Goal: Register for event/course

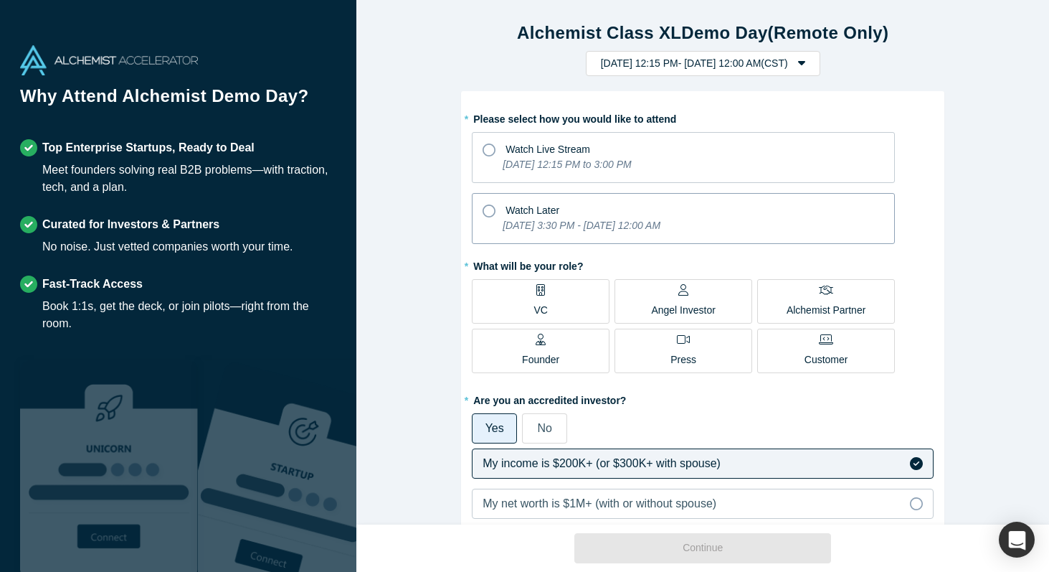
click at [603, 236] on div "[DATE] 3:30 PM - [DATE] 12:00 AM" at bounding box center [582, 228] width 158 height 20
click at [0, 0] on input "Watch Later [DATE] 3:30 PM - [DATE] 12:00 AM" at bounding box center [0, 0] width 0 height 0
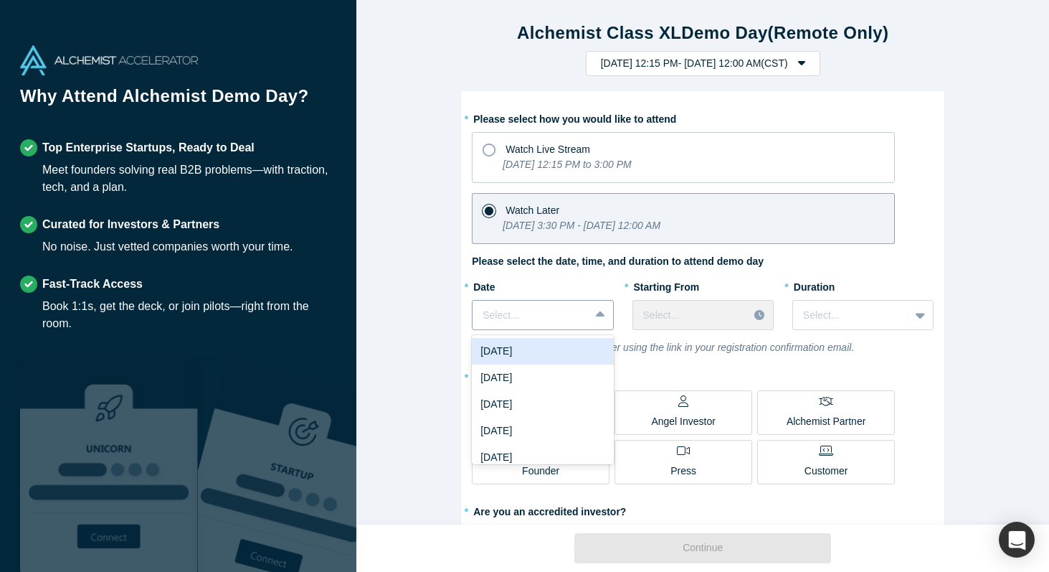
click at [573, 312] on div at bounding box center [531, 315] width 96 height 18
click at [570, 356] on div "[DATE]" at bounding box center [542, 351] width 141 height 27
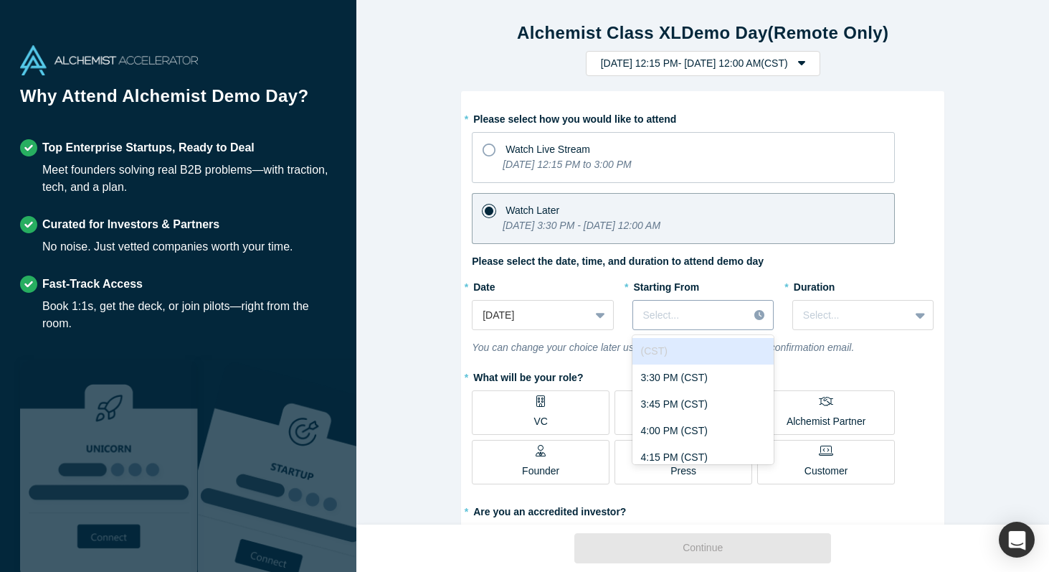
click at [687, 322] on div at bounding box center [690, 315] width 95 height 18
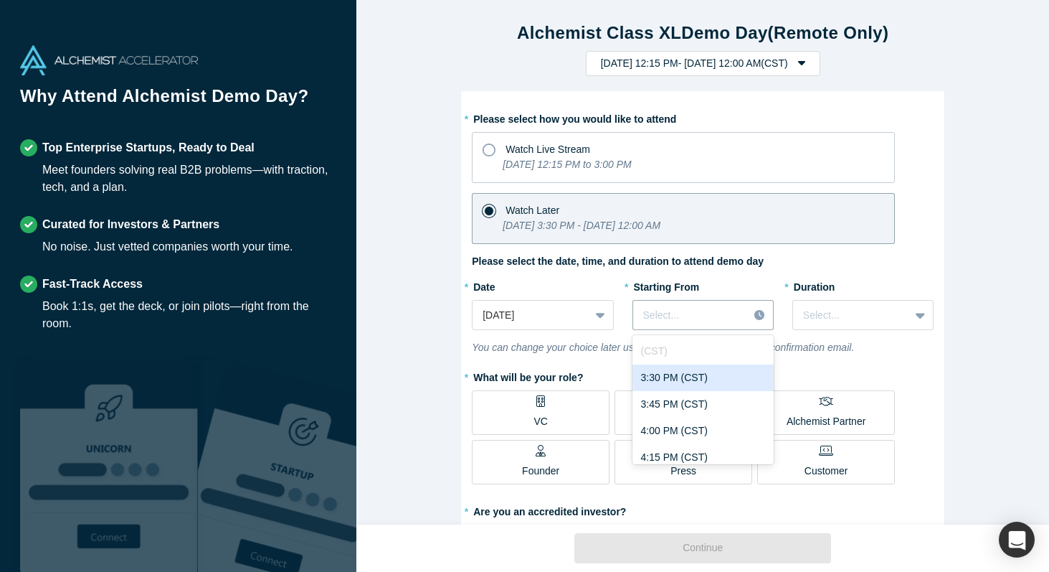
click at [690, 385] on div "3:30 PM (CST)" at bounding box center [703, 377] width 141 height 27
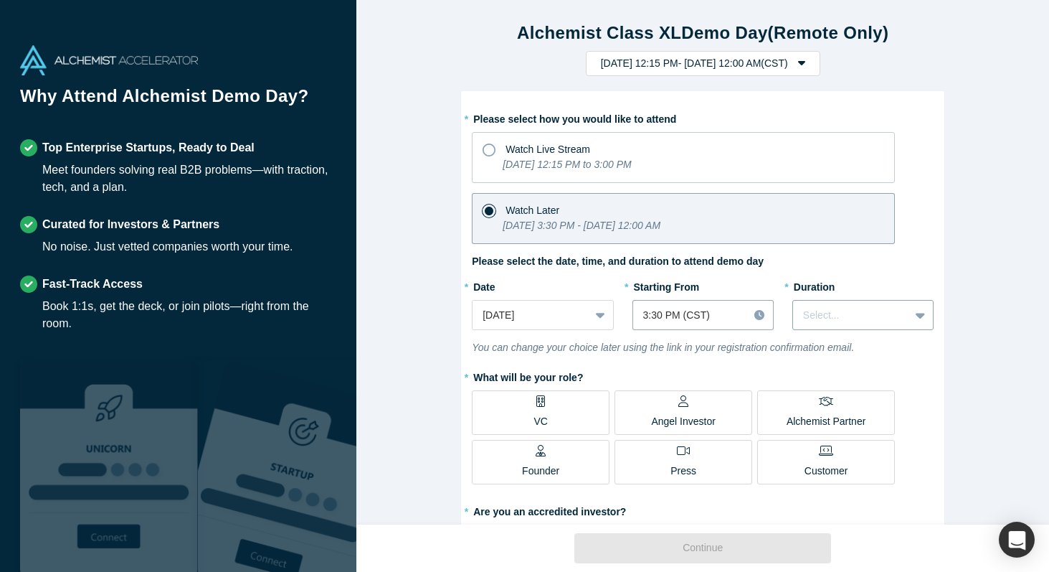
click at [854, 327] on div "Select..." at bounding box center [863, 315] width 141 height 30
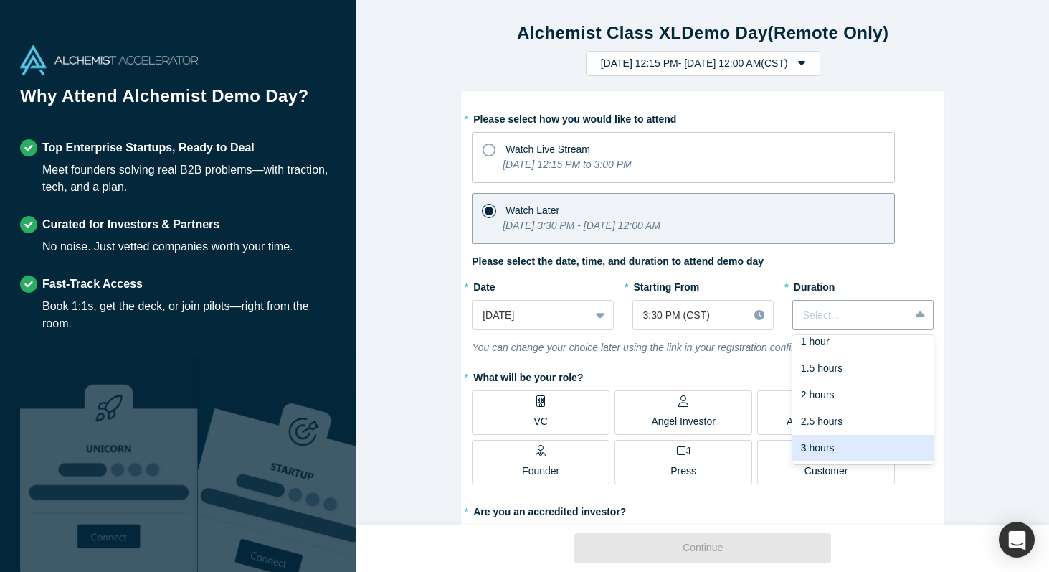
click at [844, 450] on div "3 hours" at bounding box center [863, 448] width 141 height 27
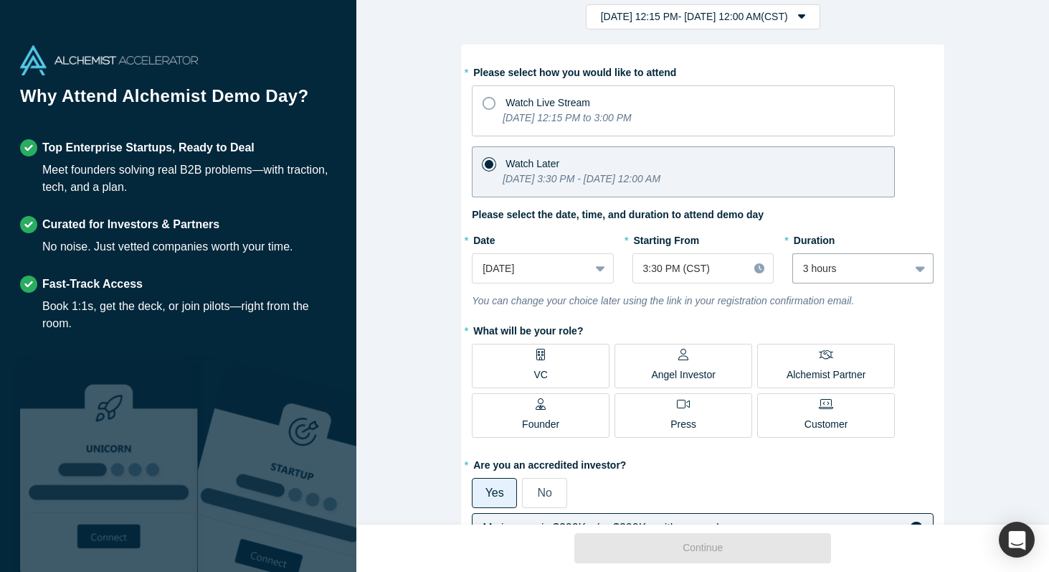
click at [556, 353] on label "VC" at bounding box center [541, 366] width 138 height 44
click at [0, 0] on input "VC" at bounding box center [0, 0] width 0 height 0
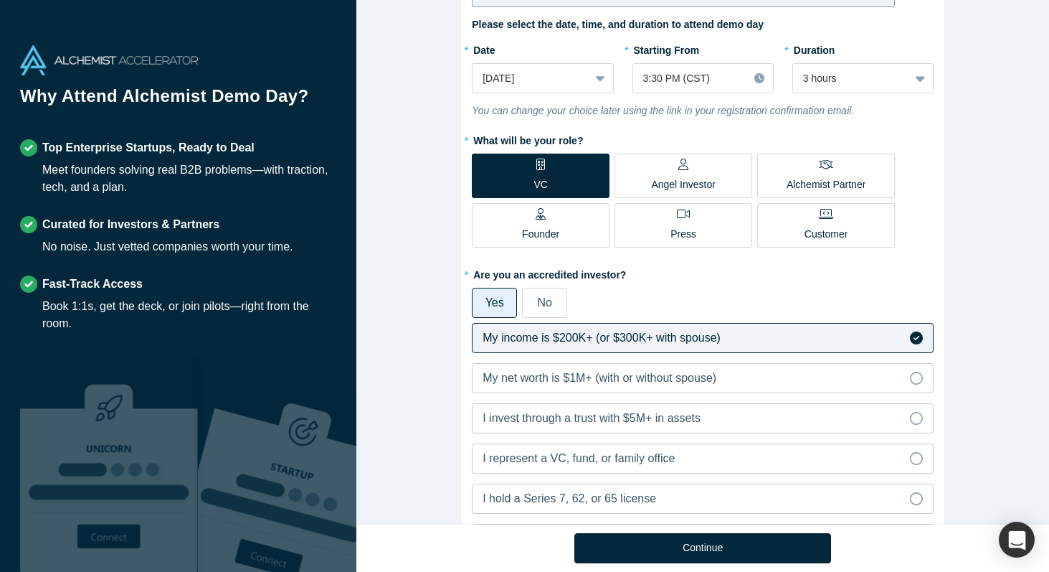
scroll to position [237, 0]
click at [552, 295] on label "No" at bounding box center [544, 302] width 45 height 30
click at [0, 0] on input "No" at bounding box center [0, 0] width 0 height 0
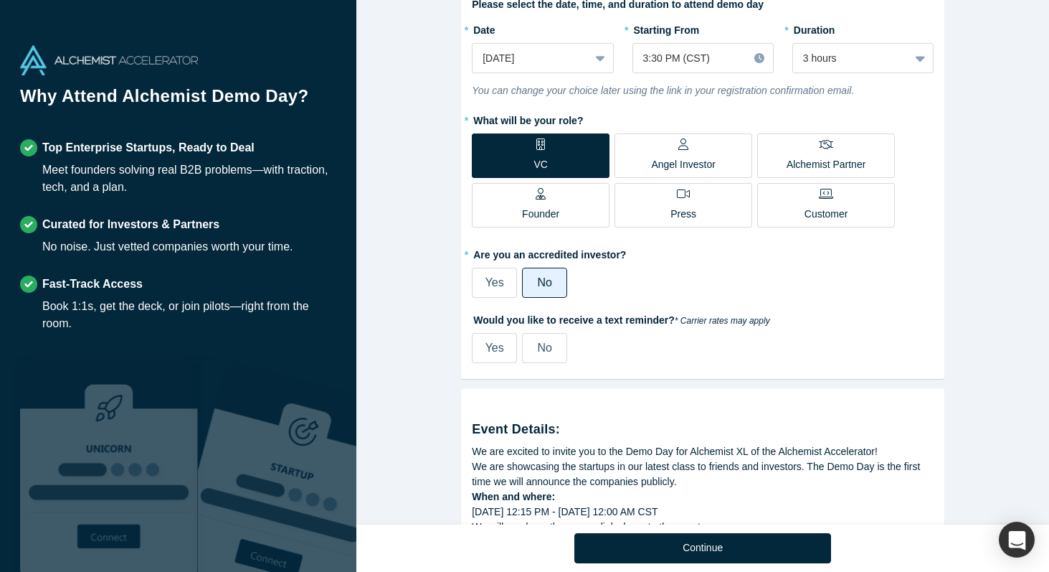
scroll to position [257, 0]
click at [548, 355] on label "No" at bounding box center [544, 347] width 45 height 30
click at [0, 0] on input "No" at bounding box center [0, 0] width 0 height 0
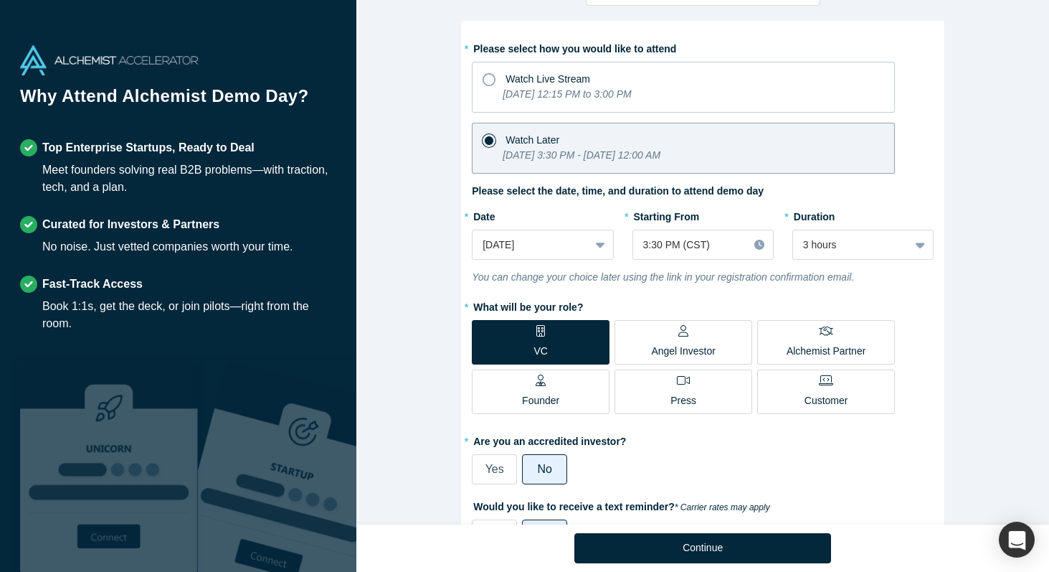
scroll to position [564, 0]
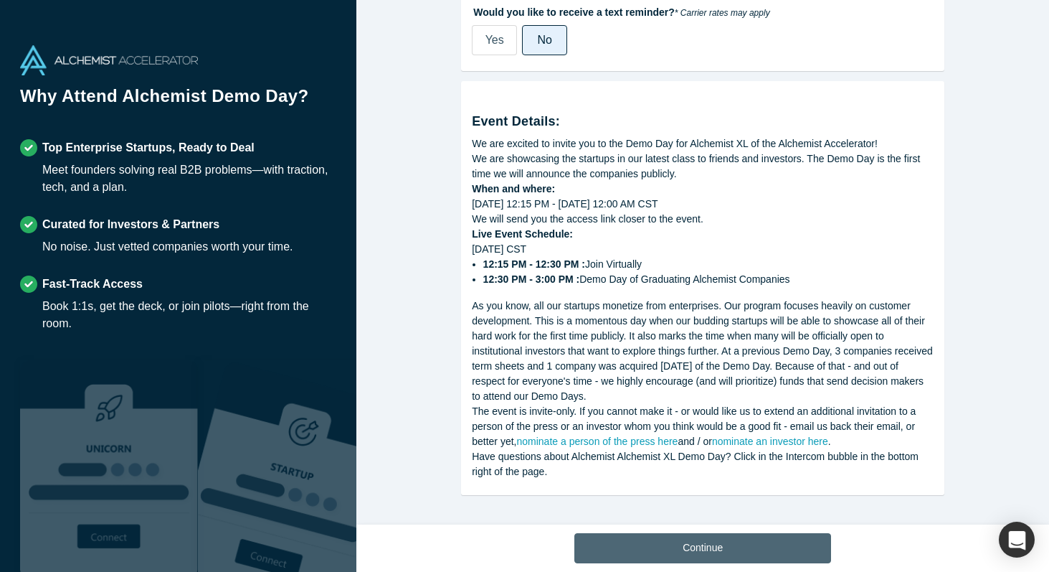
click at [617, 545] on button "Continue" at bounding box center [703, 548] width 257 height 30
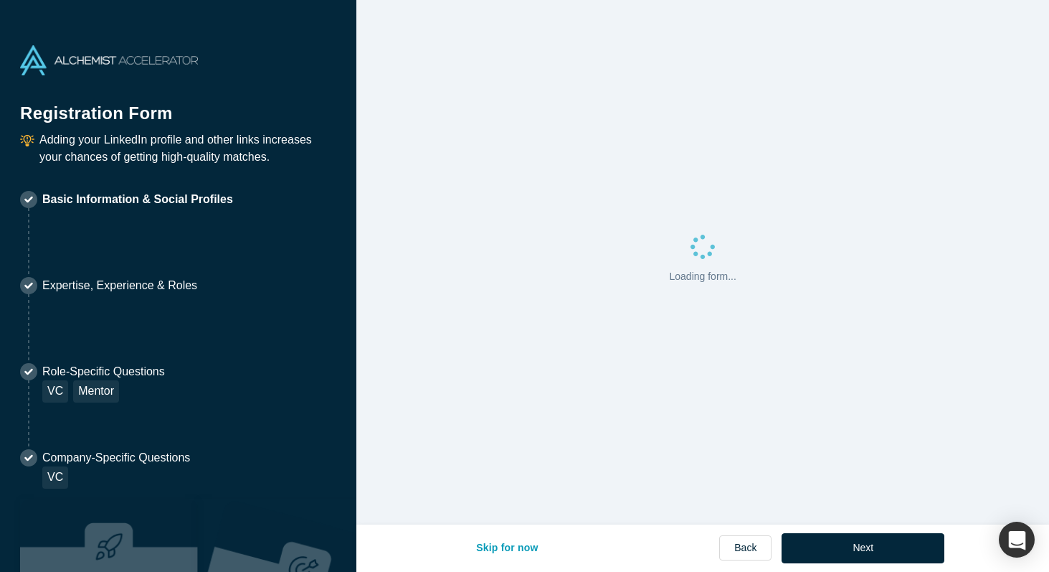
select select "US"
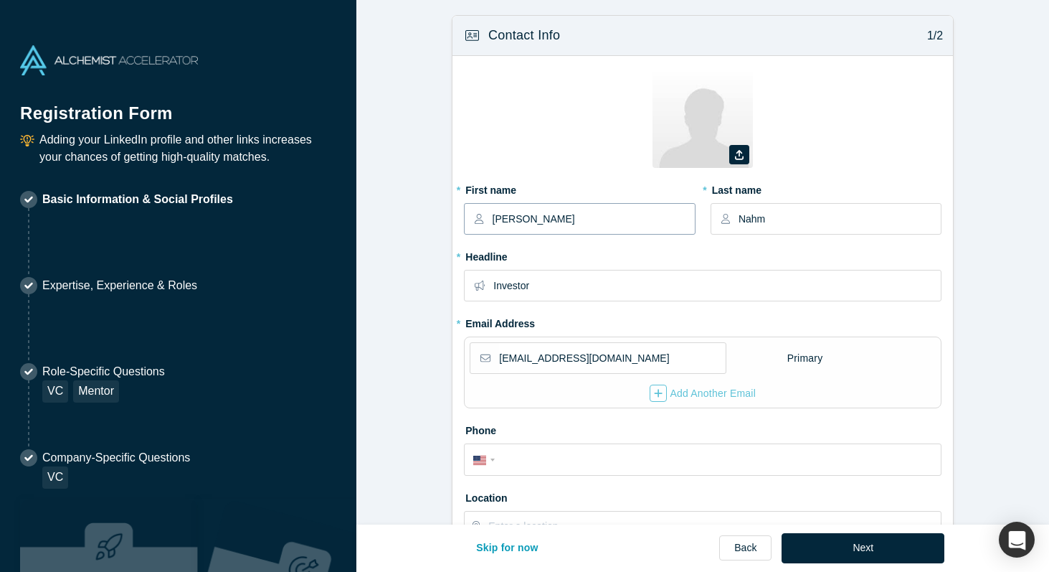
click at [604, 221] on input "[PERSON_NAME]" at bounding box center [594, 219] width 202 height 30
type input "[PERSON_NAME]"
click at [506, 359] on input "[EMAIL_ADDRESS][DOMAIN_NAME]" at bounding box center [611, 358] width 225 height 30
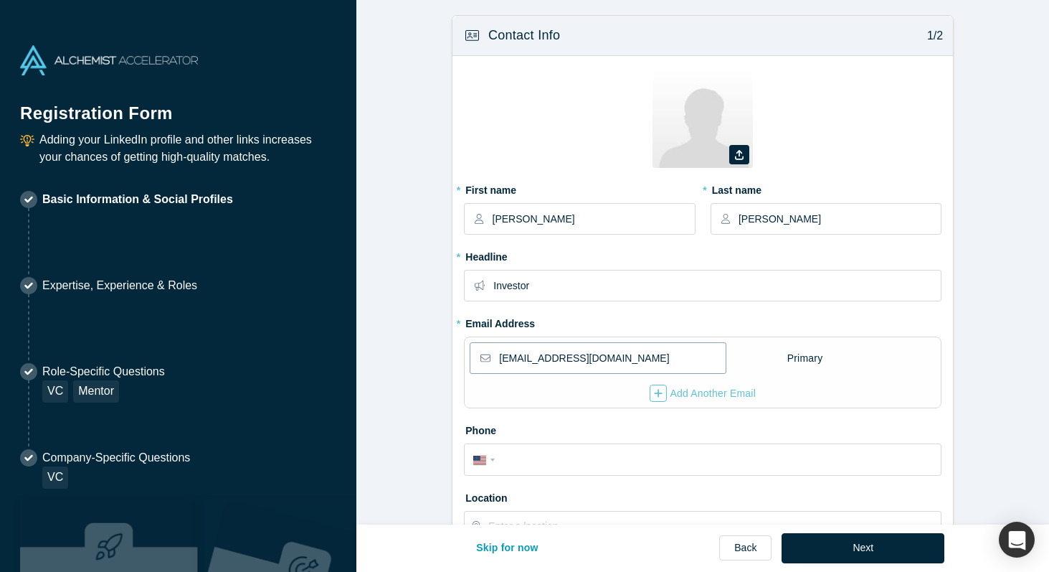
click at [506, 359] on input "[EMAIL_ADDRESS][DOMAIN_NAME]" at bounding box center [611, 358] width 225 height 30
type input "[PERSON_NAME][EMAIL_ADDRESS][DOMAIN_NAME]"
click at [668, 430] on label "Phone" at bounding box center [703, 428] width 478 height 20
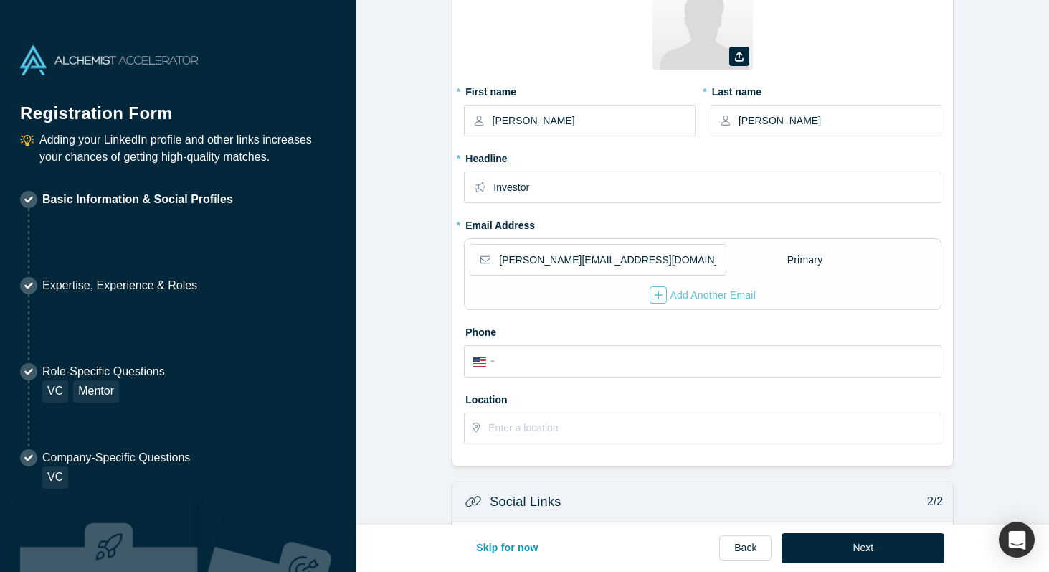
scroll to position [99, 0]
click at [648, 366] on input "tel" at bounding box center [715, 361] width 433 height 21
type input "[PHONE_NUMBER]"
click at [592, 427] on input "text" at bounding box center [714, 427] width 452 height 30
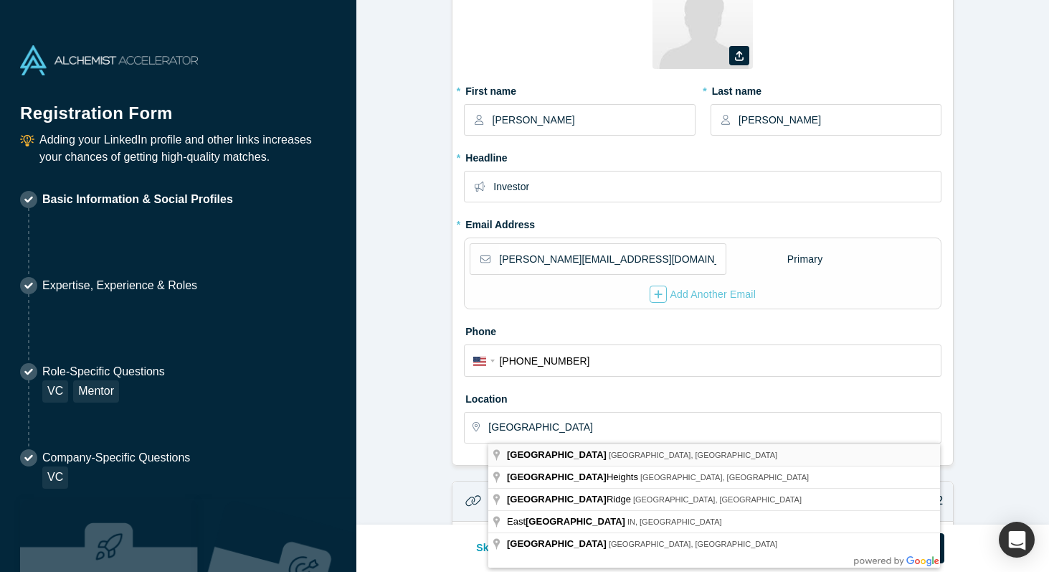
type input "[GEOGRAPHIC_DATA], [GEOGRAPHIC_DATA], [GEOGRAPHIC_DATA]"
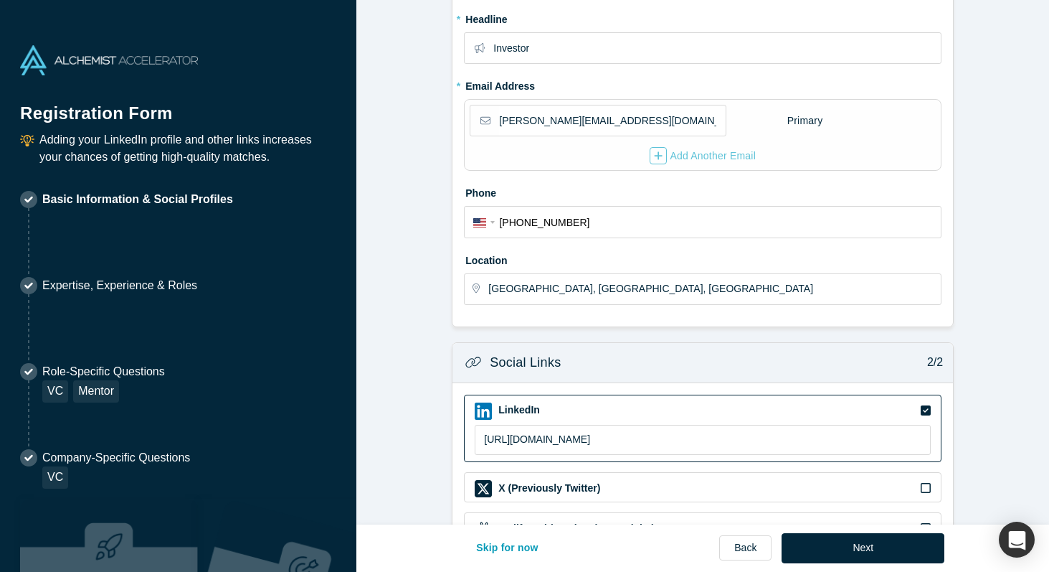
scroll to position [314, 0]
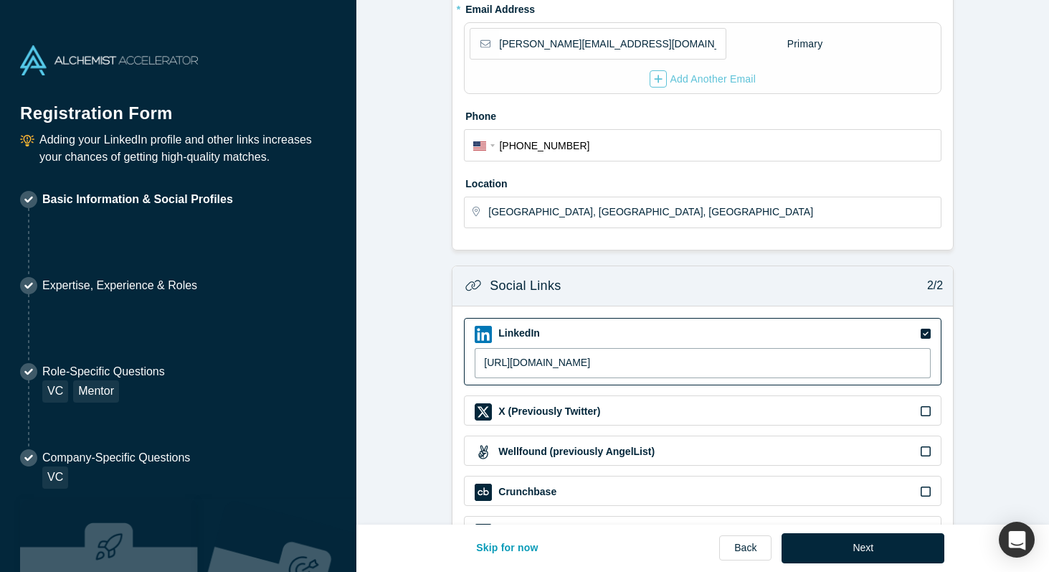
click at [628, 365] on input "[URL][DOMAIN_NAME]" at bounding box center [703, 363] width 456 height 30
paste input "[URL][DOMAIN_NAME][PERSON_NAME]"
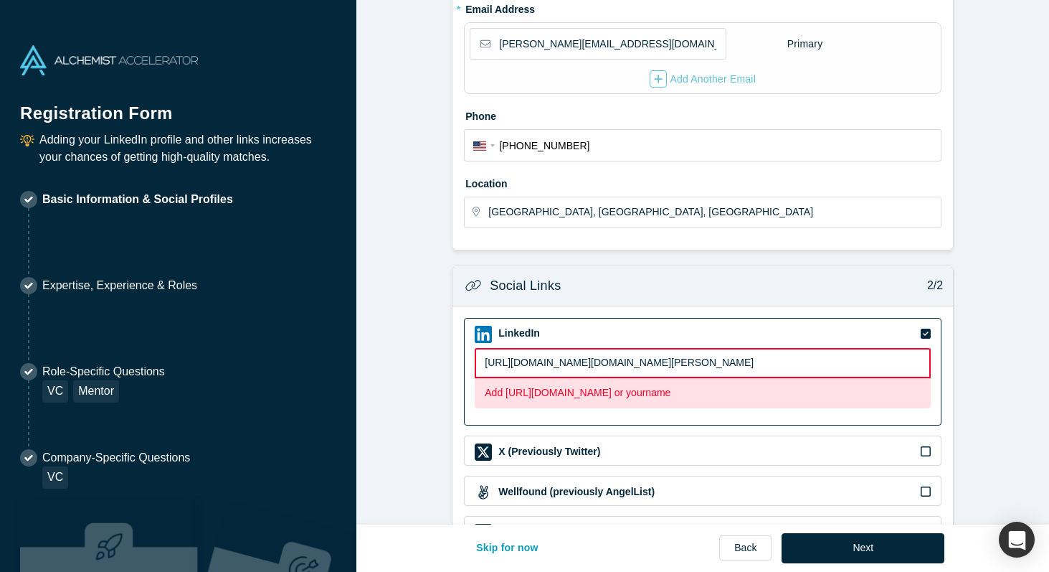
click at [710, 353] on input "[URL][DOMAIN_NAME][DOMAIN_NAME][PERSON_NAME]" at bounding box center [703, 363] width 456 height 30
paste input
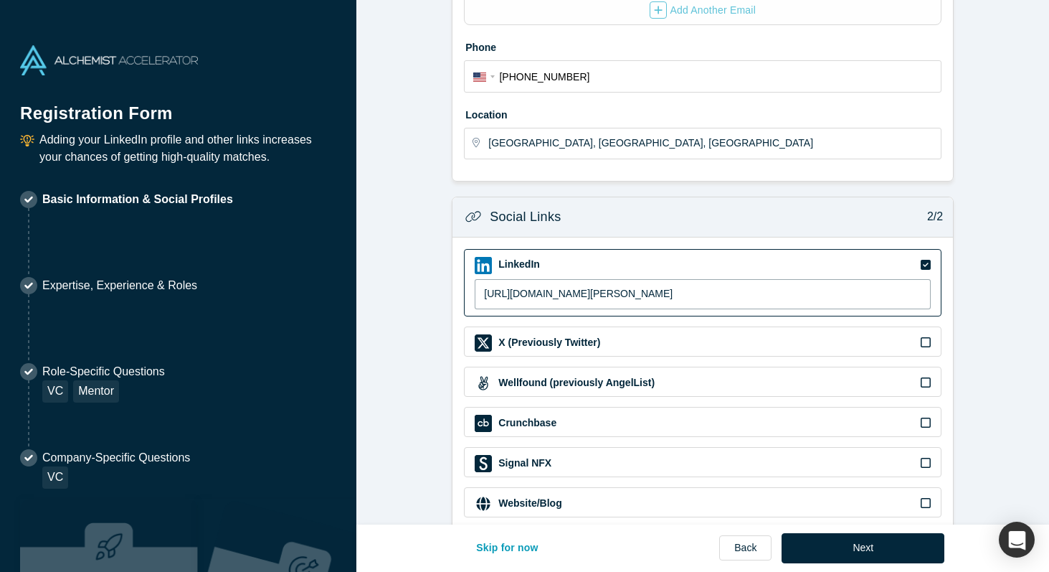
scroll to position [409, 0]
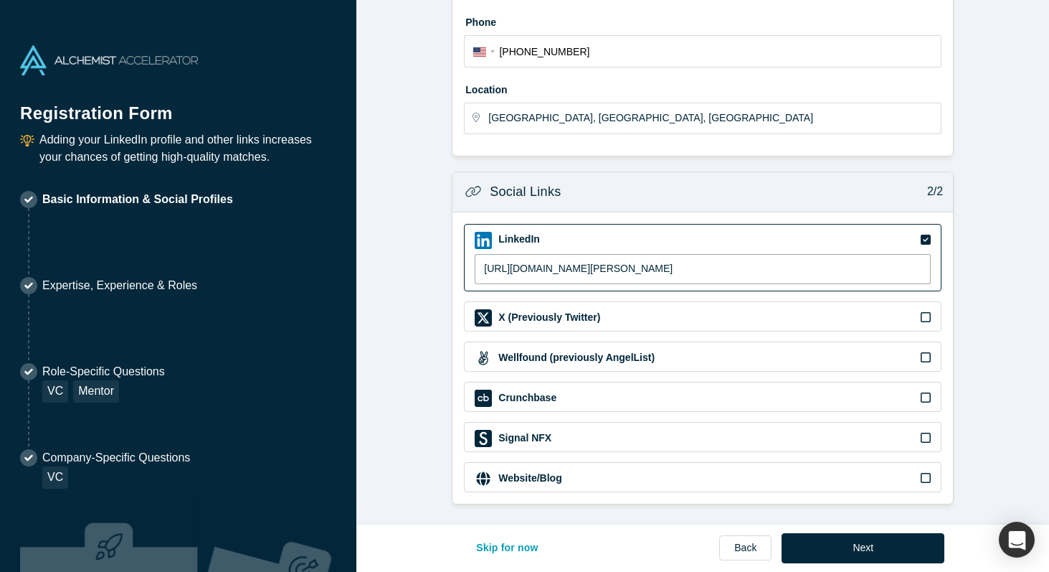
type input "[URL][DOMAIN_NAME][PERSON_NAME]"
click at [893, 547] on button "Next" at bounding box center [863, 548] width 163 height 30
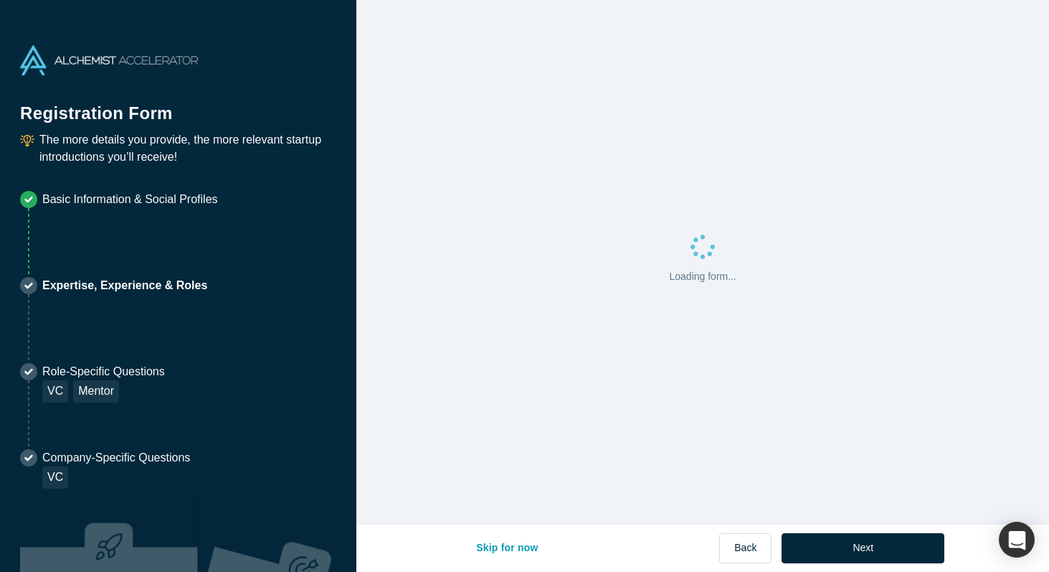
scroll to position [0, 0]
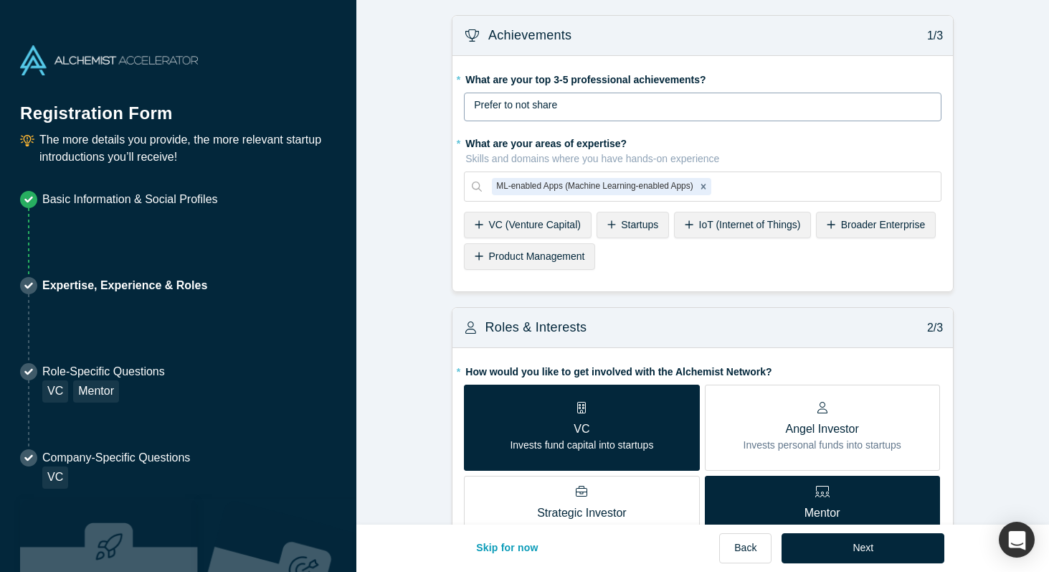
click at [627, 108] on div "Prefer to not share" at bounding box center [703, 105] width 458 height 15
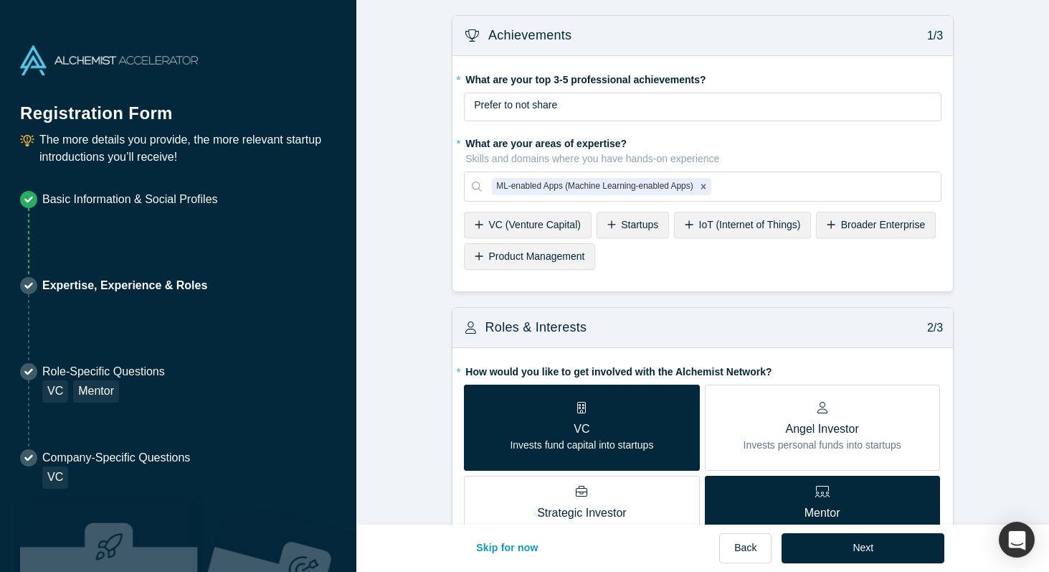
click at [565, 218] on div "VC (Venture Capital)" at bounding box center [528, 225] width 128 height 27
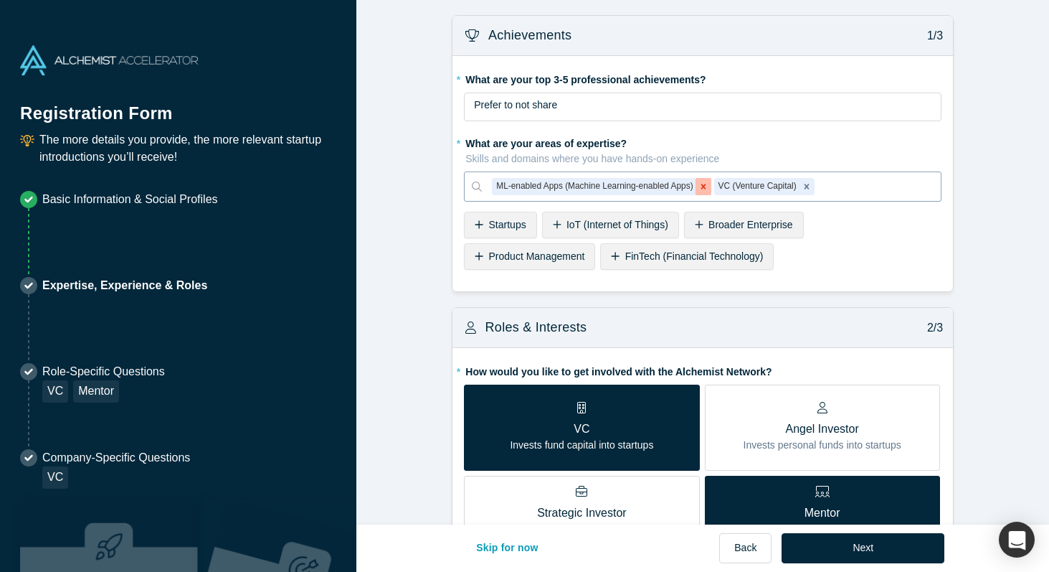
click at [703, 187] on icon "Remove ML-enabled Apps (Machine Learning-enabled Apps)" at bounding box center [704, 186] width 10 height 10
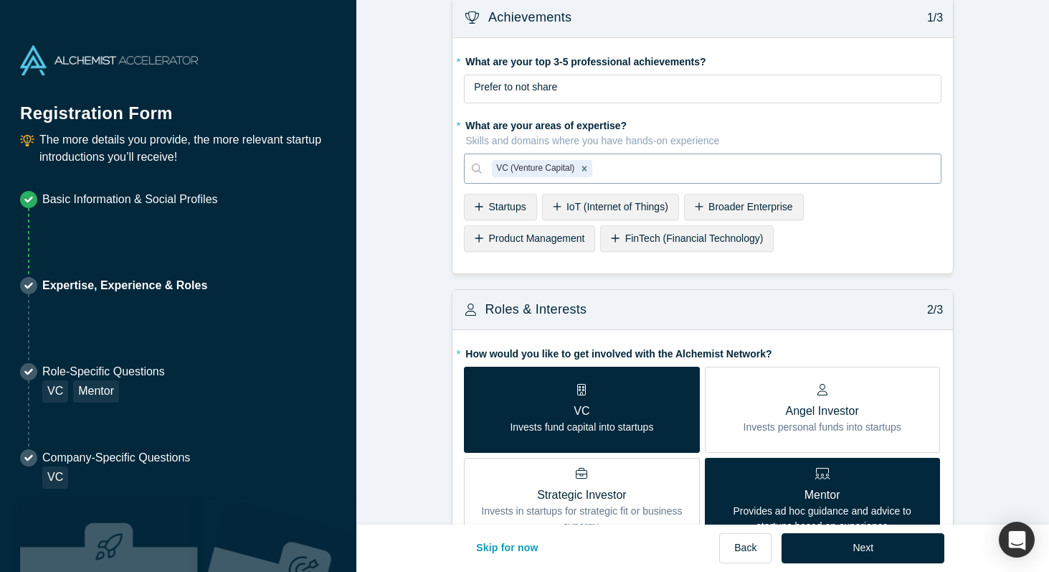
scroll to position [15, 0]
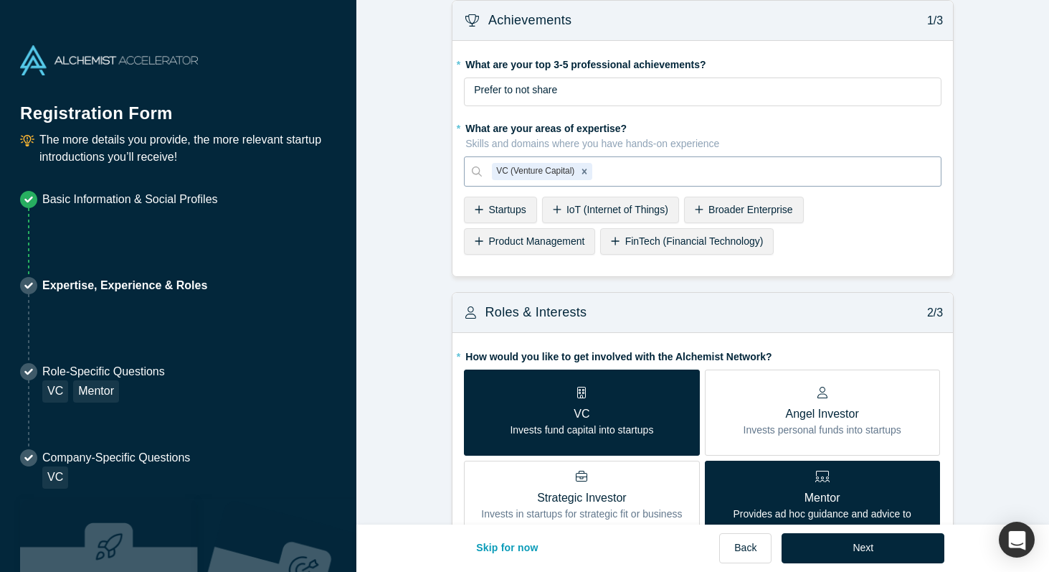
click at [521, 215] on div "Startups" at bounding box center [500, 210] width 72 height 27
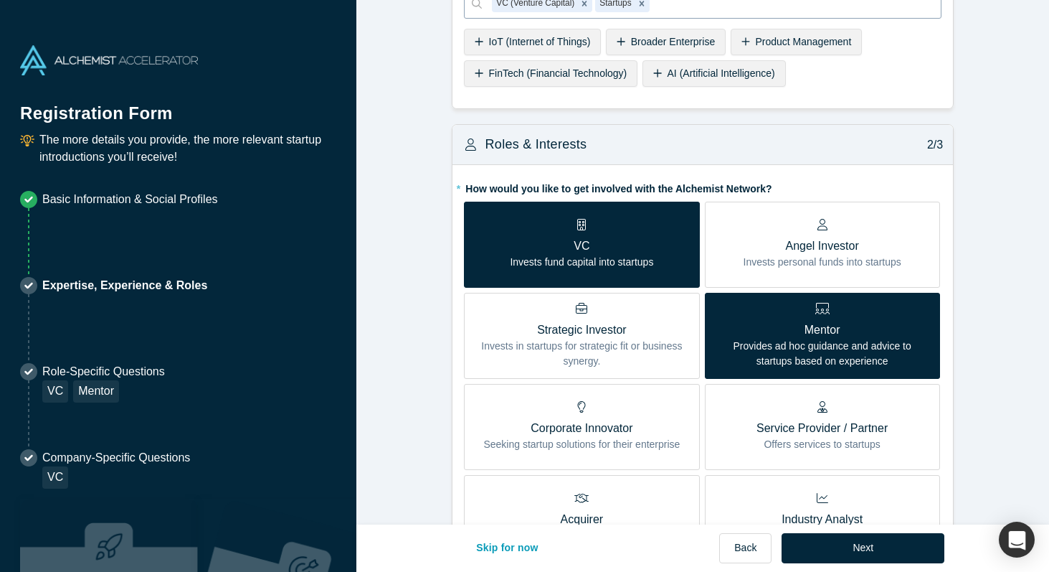
scroll to position [234, 0]
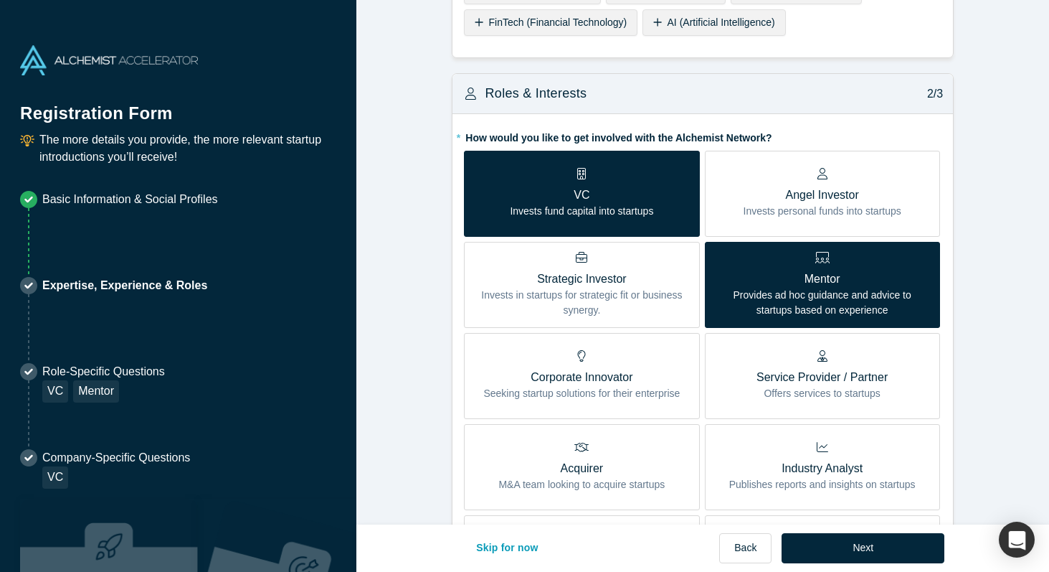
click at [770, 285] on p "Mentor" at bounding box center [823, 278] width 214 height 17
click at [0, 0] on input "Mentor Provides ad hoc guidance and advice to startups based on experience" at bounding box center [0, 0] width 0 height 0
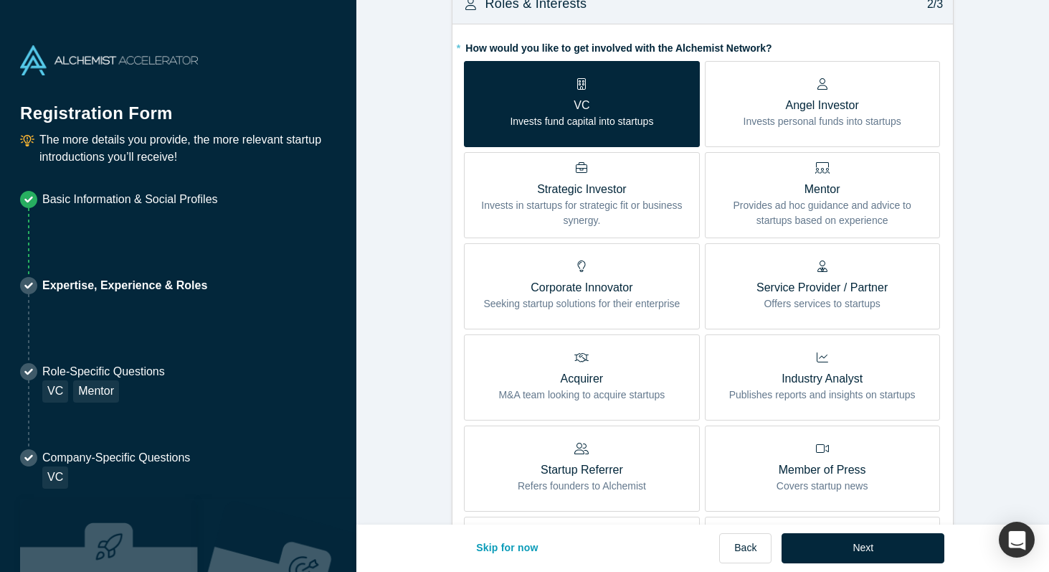
scroll to position [324, 0]
click at [746, 397] on p "Publishes reports and insights on startups" at bounding box center [822, 394] width 186 height 15
click at [0, 0] on input "Industry Analyst Publishes reports and insights on startups" at bounding box center [0, 0] width 0 height 0
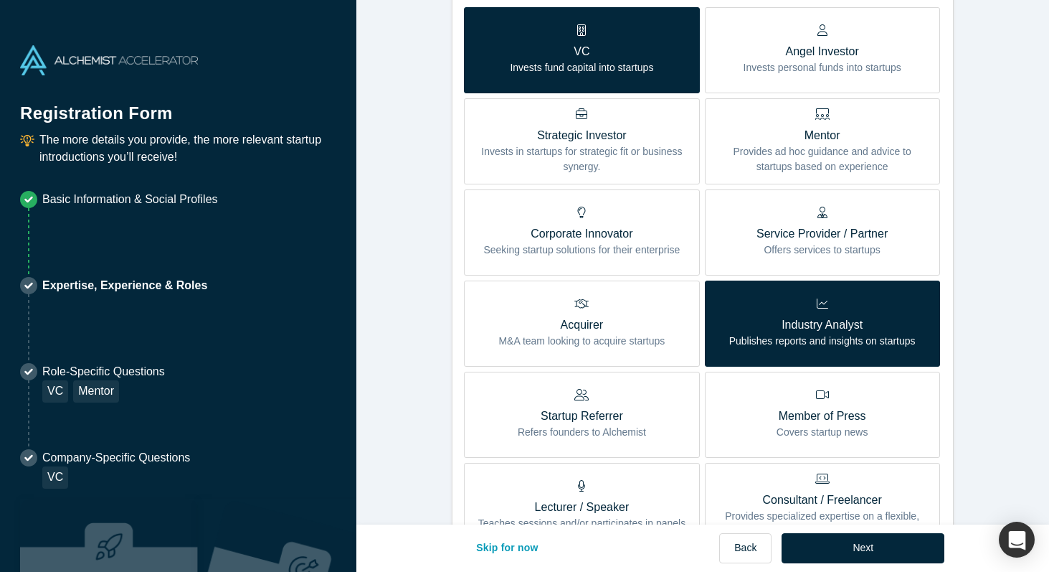
scroll to position [377, 0]
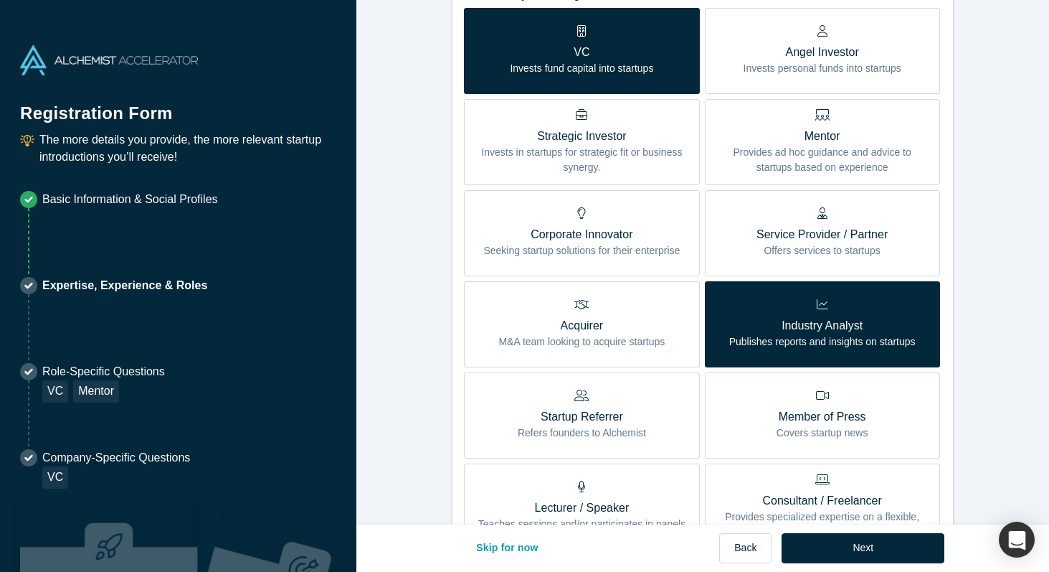
click at [756, 298] on div "Industry Analyst Publishes reports and insights on startups" at bounding box center [822, 323] width 186 height 51
click at [0, 0] on input "Industry Analyst Publishes reports and insights on startups" at bounding box center [0, 0] width 0 height 0
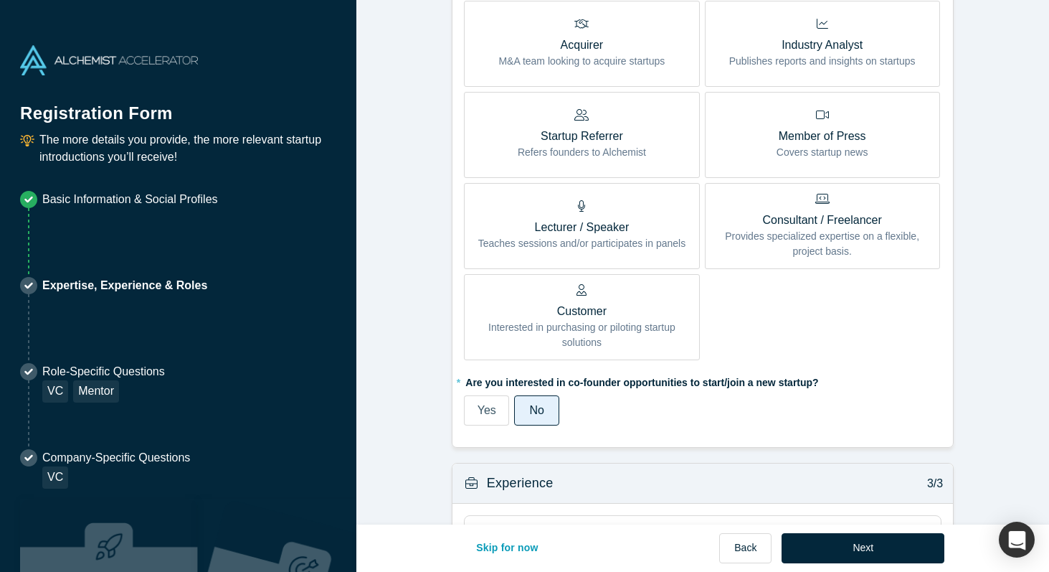
scroll to position [805, 0]
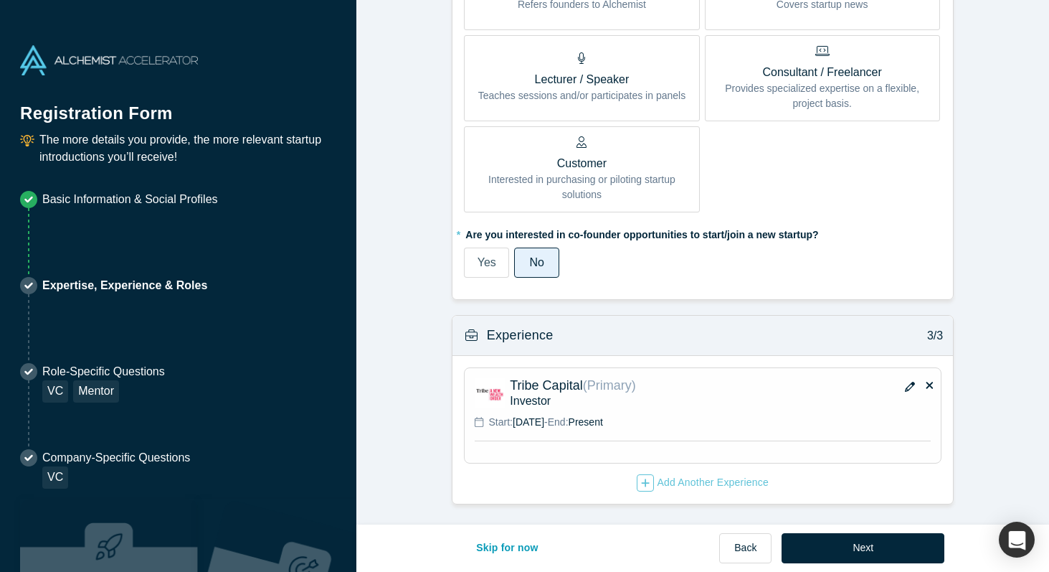
click at [908, 390] on icon "button" at bounding box center [910, 387] width 10 height 10
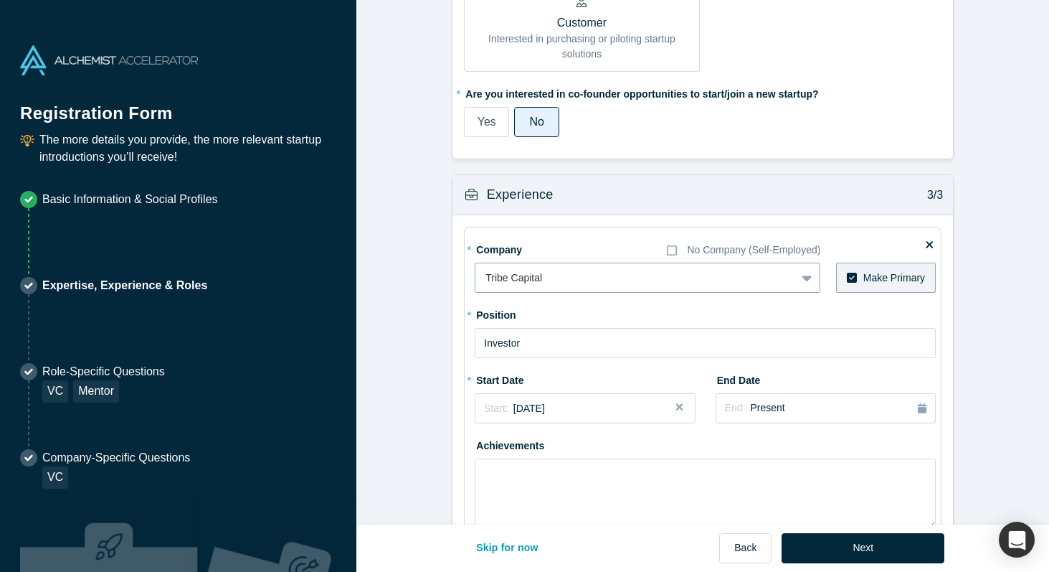
scroll to position [960, 0]
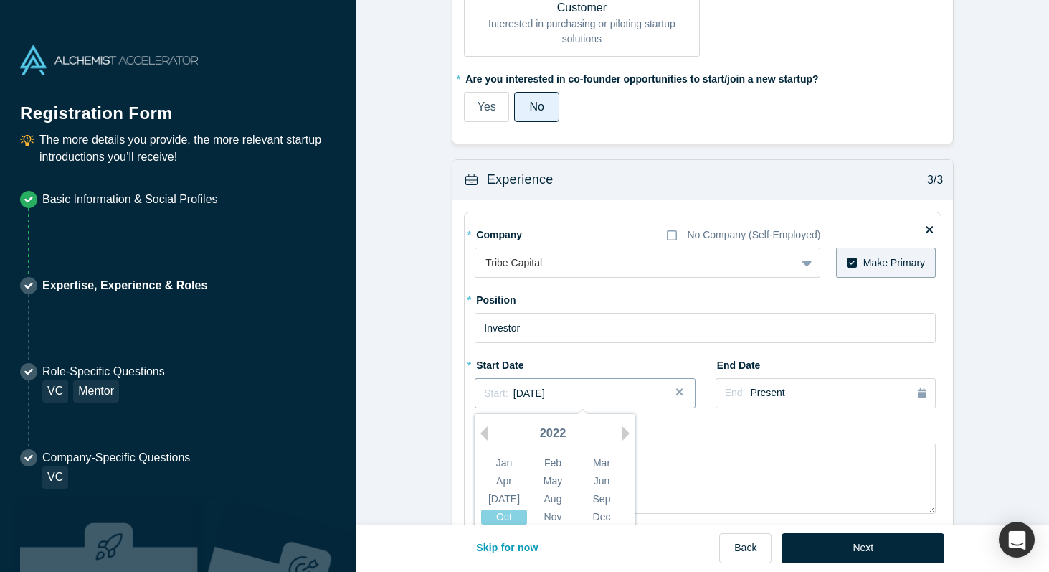
click at [604, 397] on div "Start: [DATE]" at bounding box center [585, 393] width 202 height 15
click at [621, 430] on div "2022" at bounding box center [553, 434] width 156 height 30
click at [628, 434] on button "Next Year" at bounding box center [630, 433] width 14 height 14
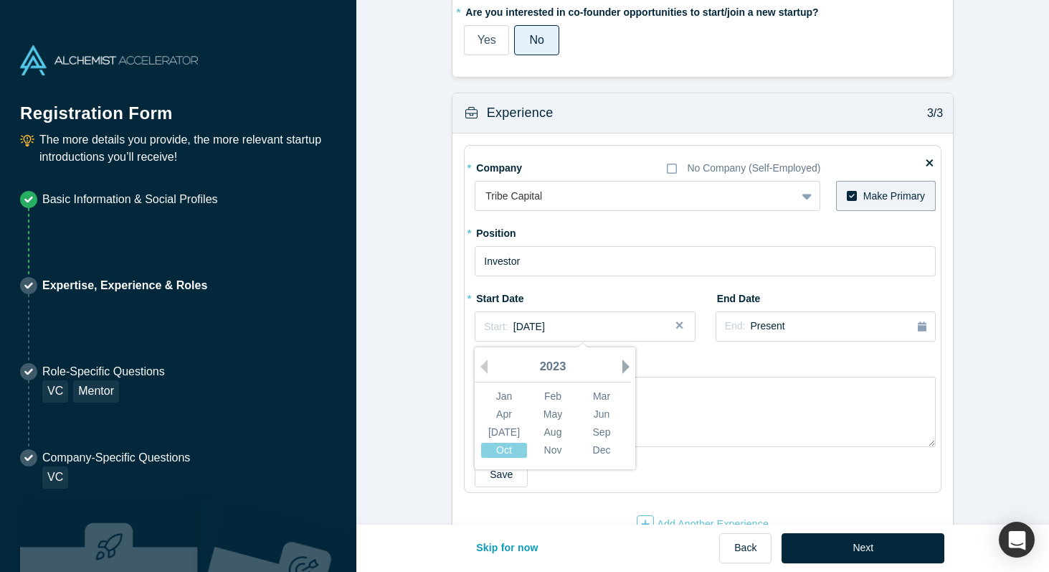
scroll to position [1042, 0]
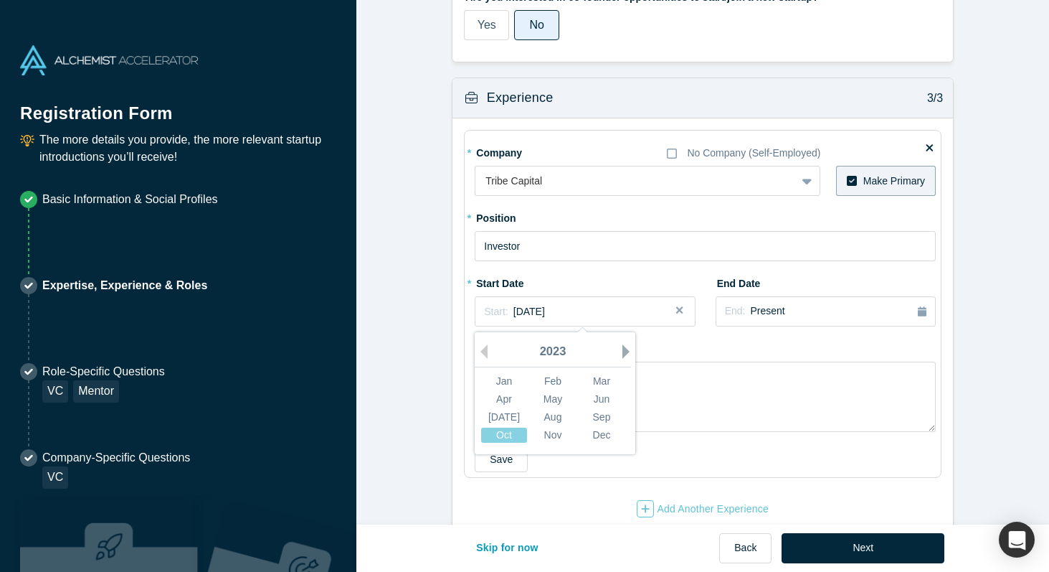
click at [623, 348] on button "Next Year" at bounding box center [630, 351] width 14 height 14
click at [599, 422] on div "Sep" at bounding box center [602, 417] width 46 height 15
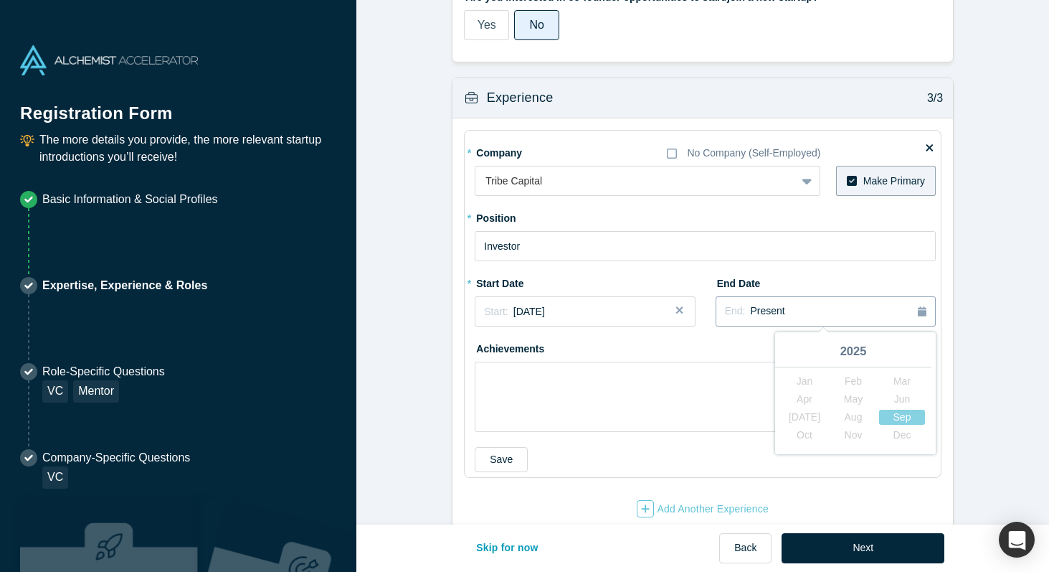
click at [796, 323] on button "End: Present" at bounding box center [826, 311] width 220 height 30
click at [718, 353] on div "Achievements" at bounding box center [705, 383] width 461 height 95
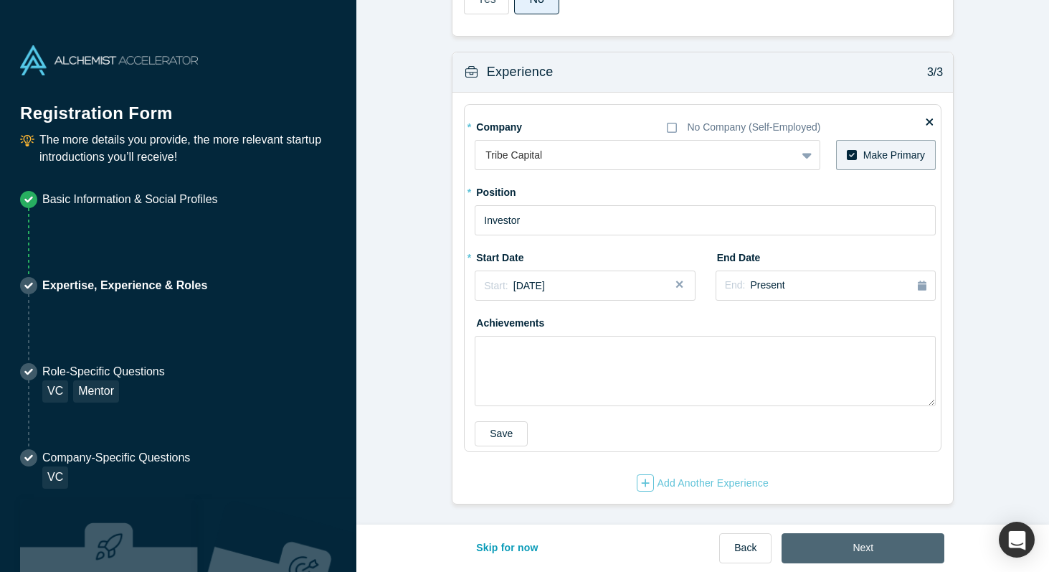
click at [826, 543] on button "Next" at bounding box center [863, 548] width 163 height 30
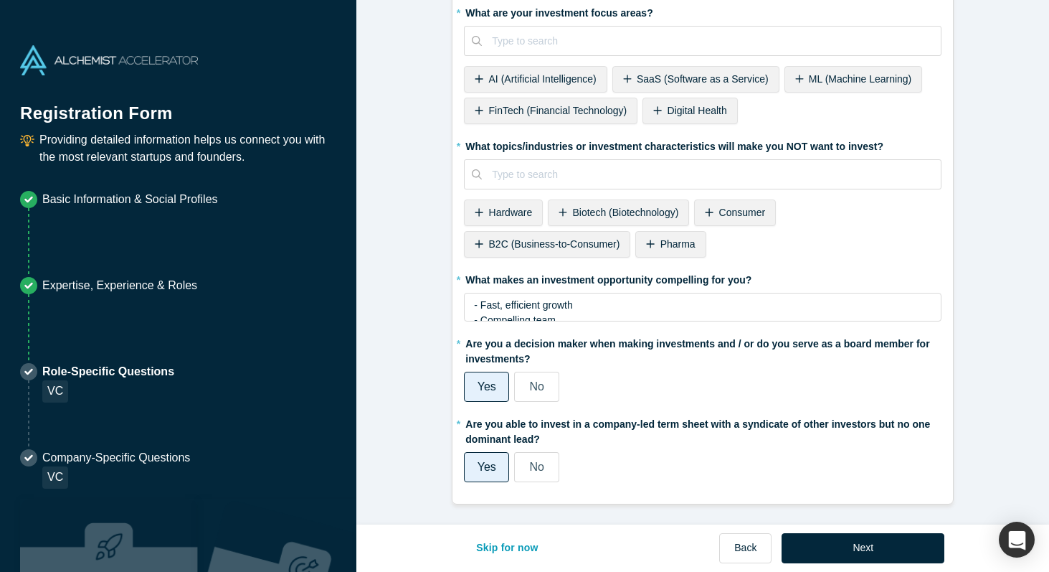
scroll to position [0, 0]
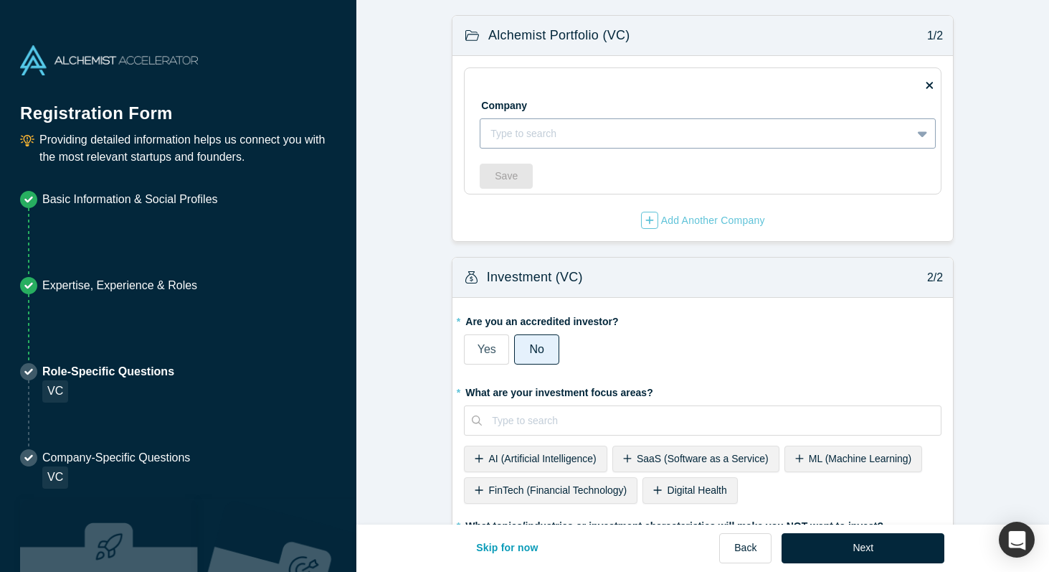
click at [640, 139] on div at bounding box center [696, 134] width 411 height 18
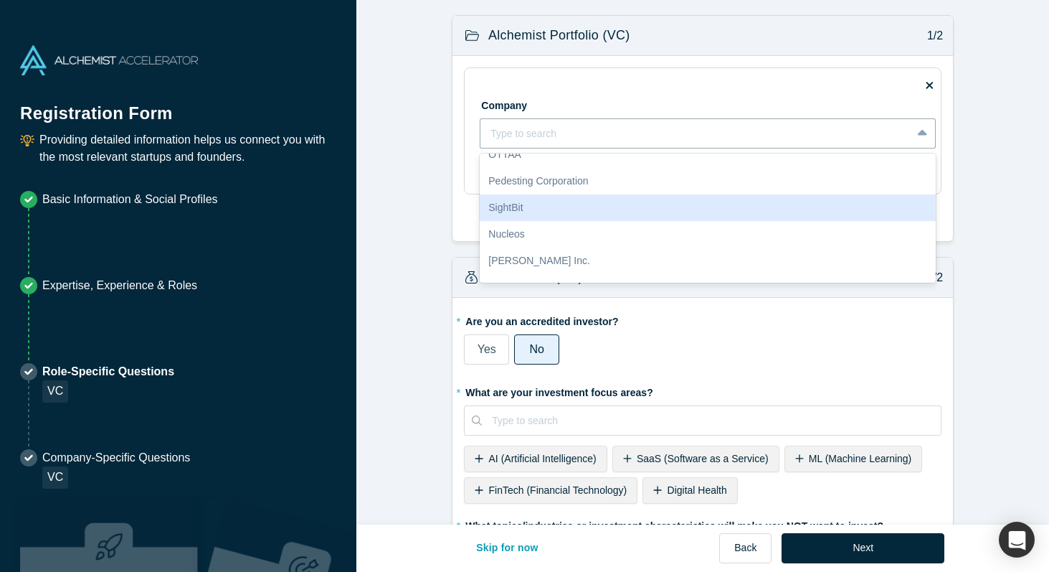
scroll to position [142, 0]
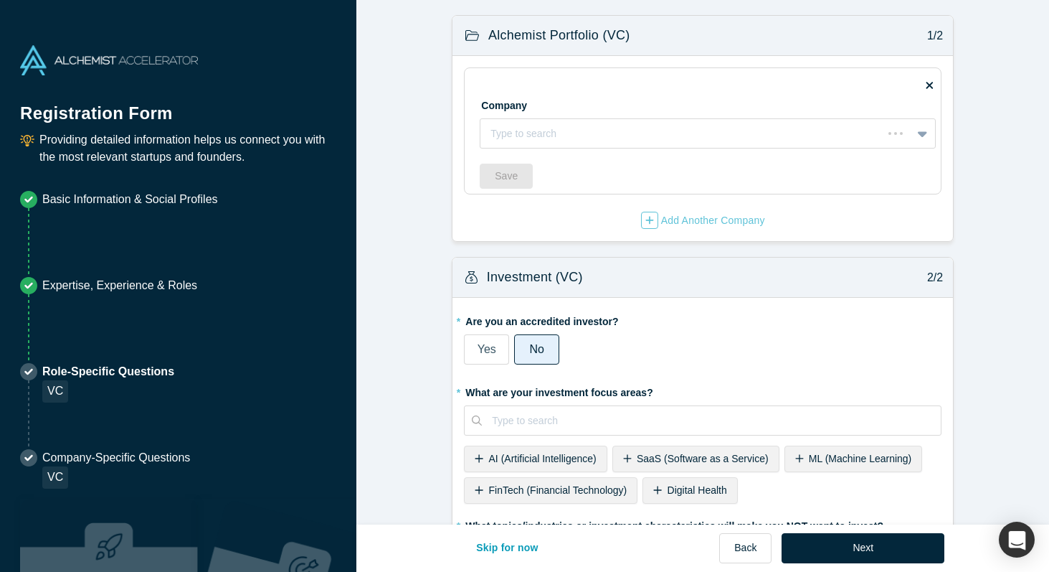
click at [443, 212] on form "Alchemist Portfolio (VC) 1/2 Company Type to search To pick up a draggable item…" at bounding box center [702, 449] width 693 height 869
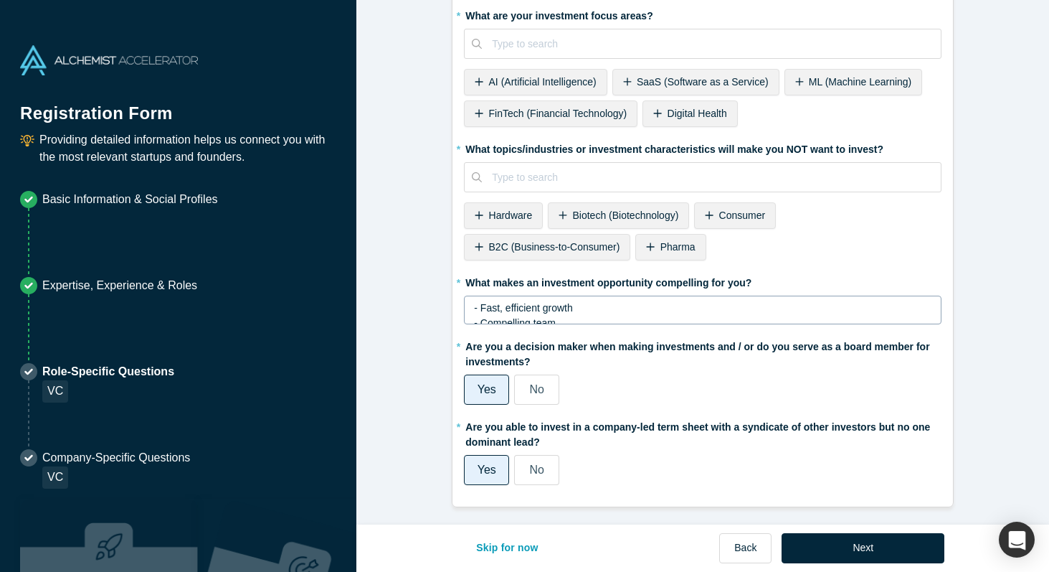
scroll to position [380, 0]
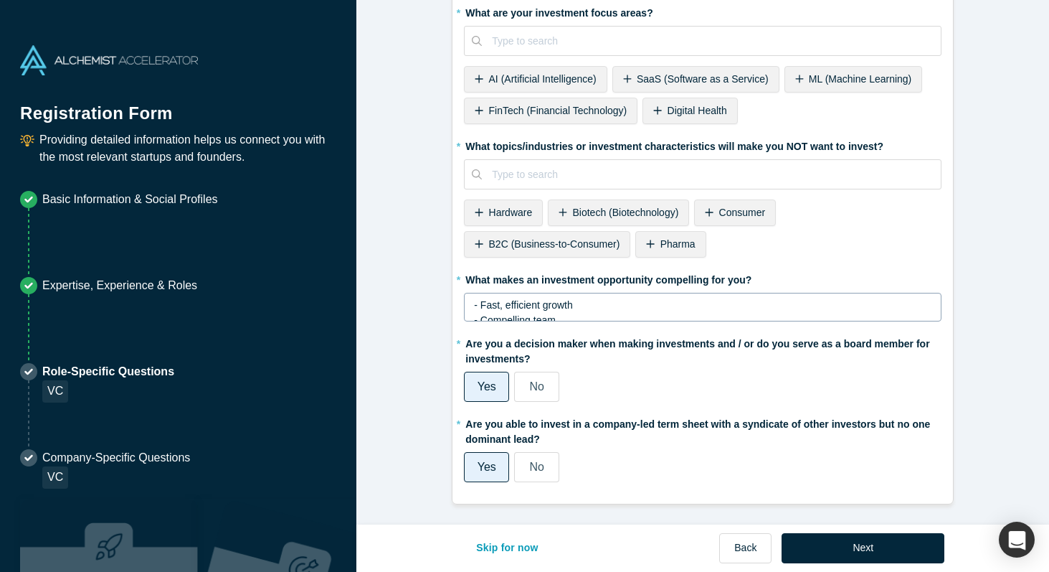
click at [572, 305] on span "- Fast, efficient growth" at bounding box center [523, 304] width 98 height 11
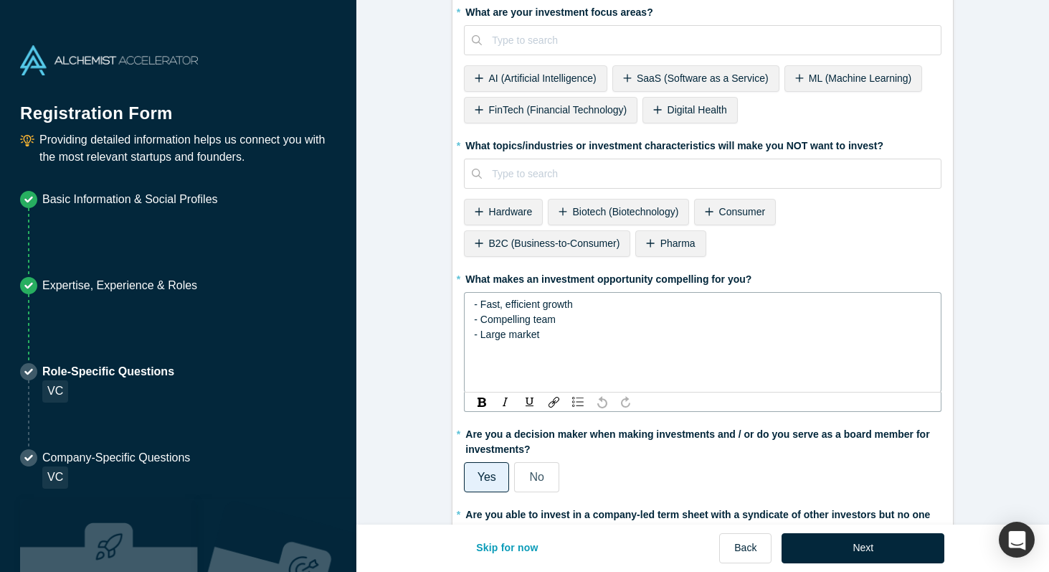
click at [397, 377] on form "Alchemist Portfolio (VC) 1/2 Company Type to search To pick up a draggable item…" at bounding box center [702, 115] width 693 height 960
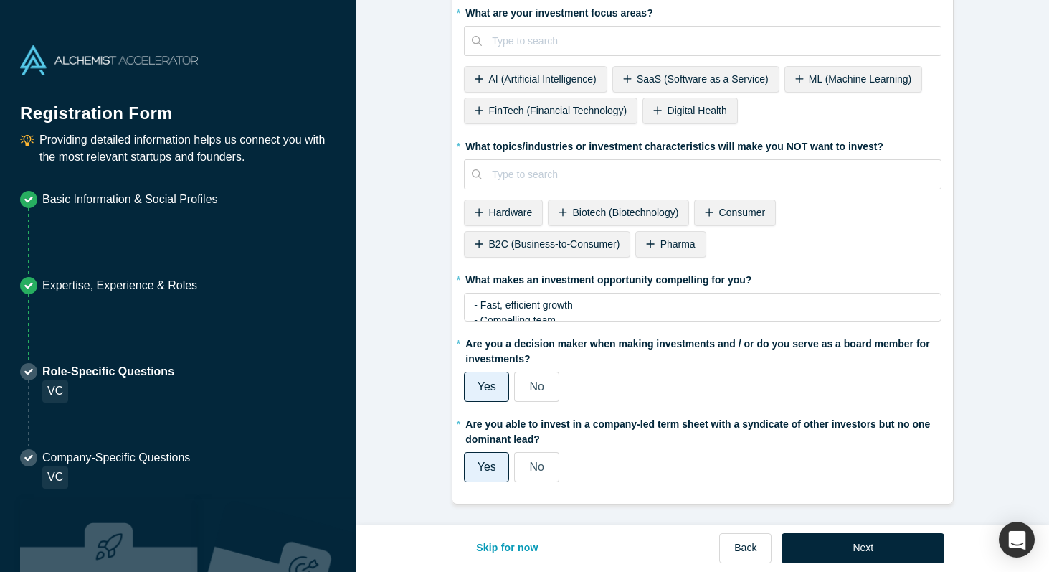
click at [533, 394] on div "No" at bounding box center [537, 386] width 14 height 17
click at [0, 0] on input "No" at bounding box center [0, 0] width 0 height 0
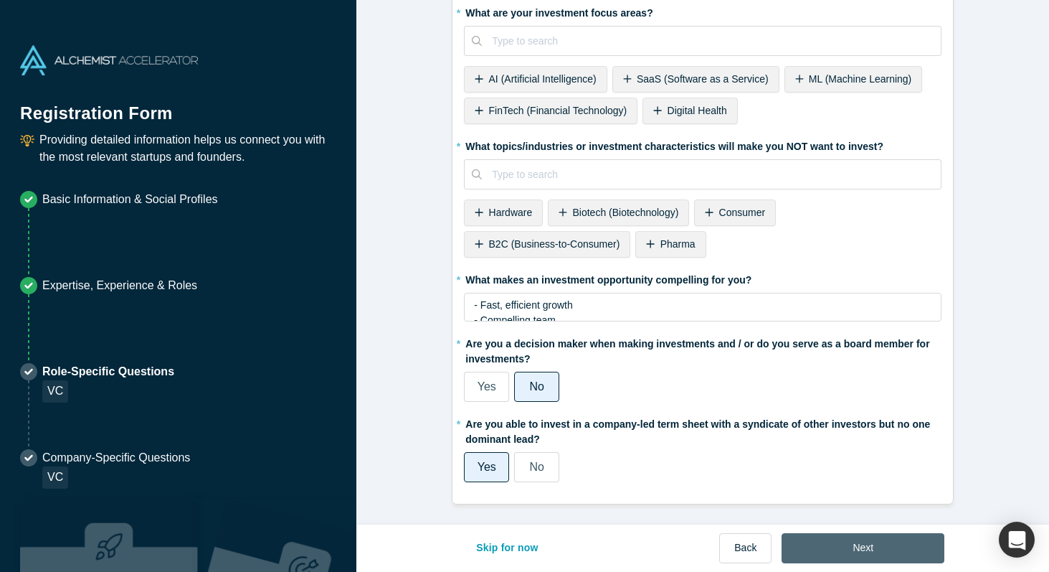
click at [883, 546] on button "Next" at bounding box center [863, 548] width 163 height 30
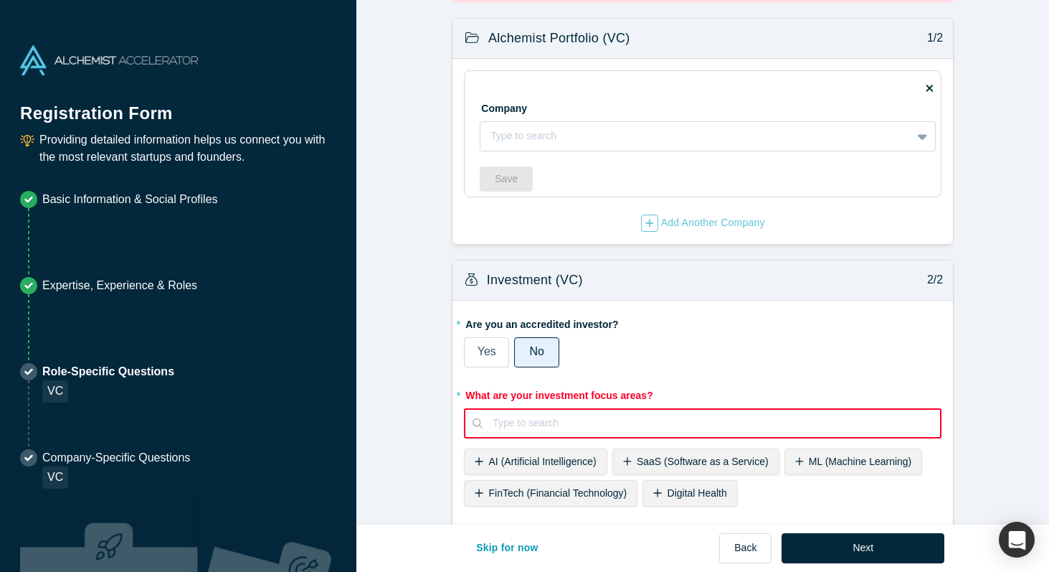
scroll to position [92, 0]
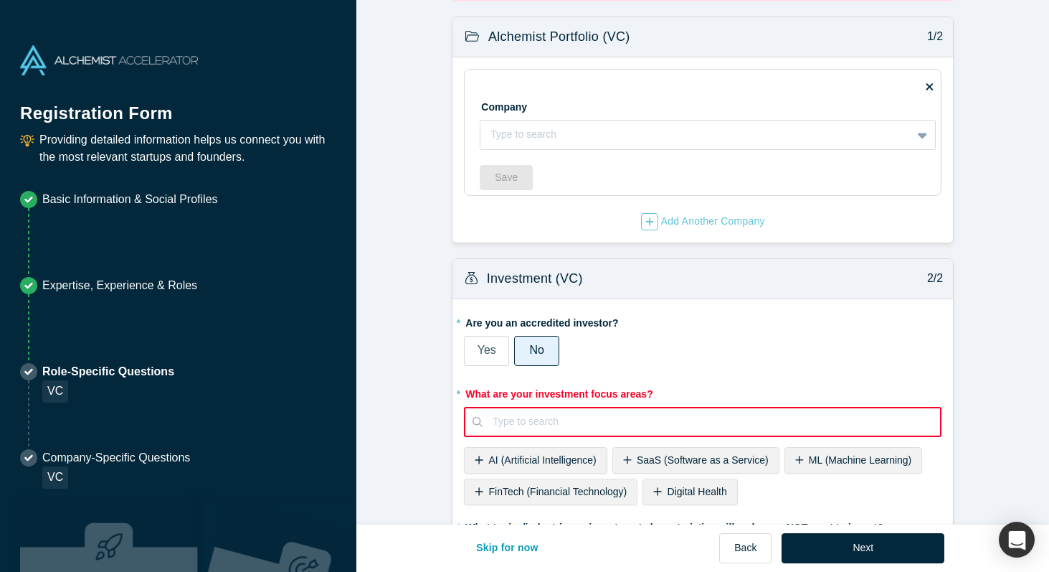
click at [687, 430] on div "Type to search" at bounding box center [712, 422] width 458 height 24
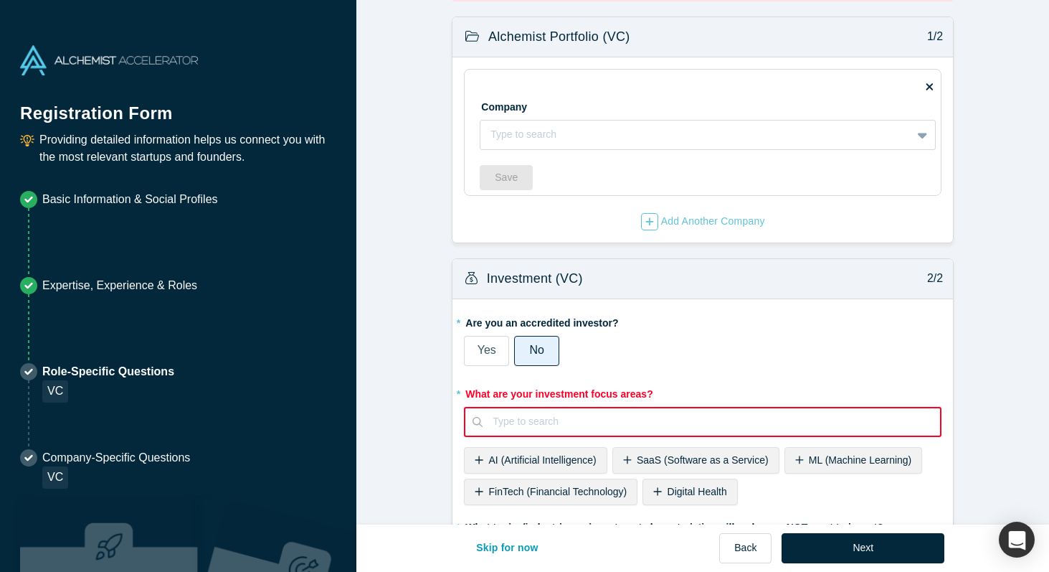
click at [583, 464] on span "AI (Artificial Intelligence)" at bounding box center [543, 459] width 108 height 11
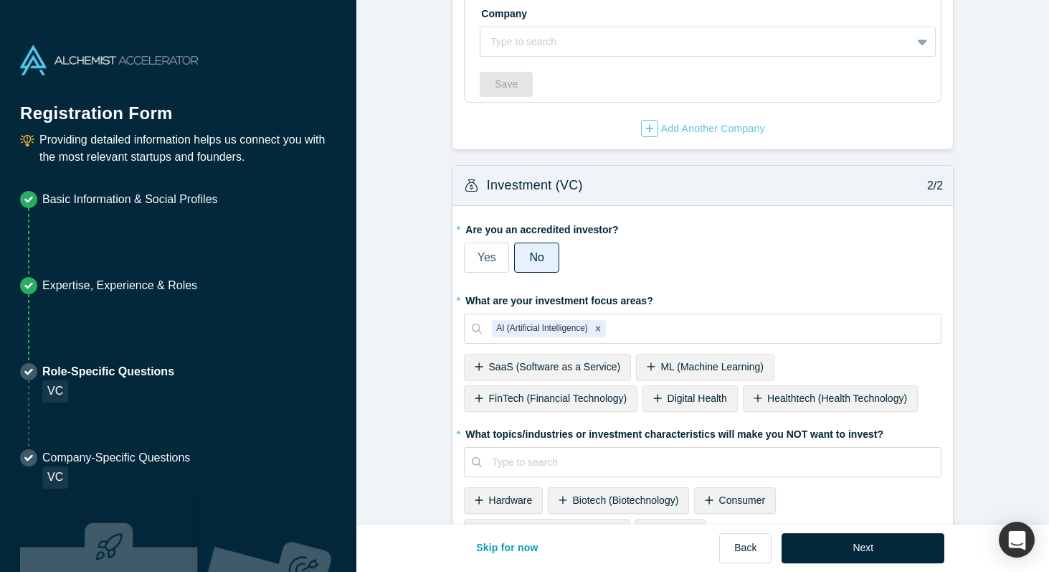
scroll to position [0, 0]
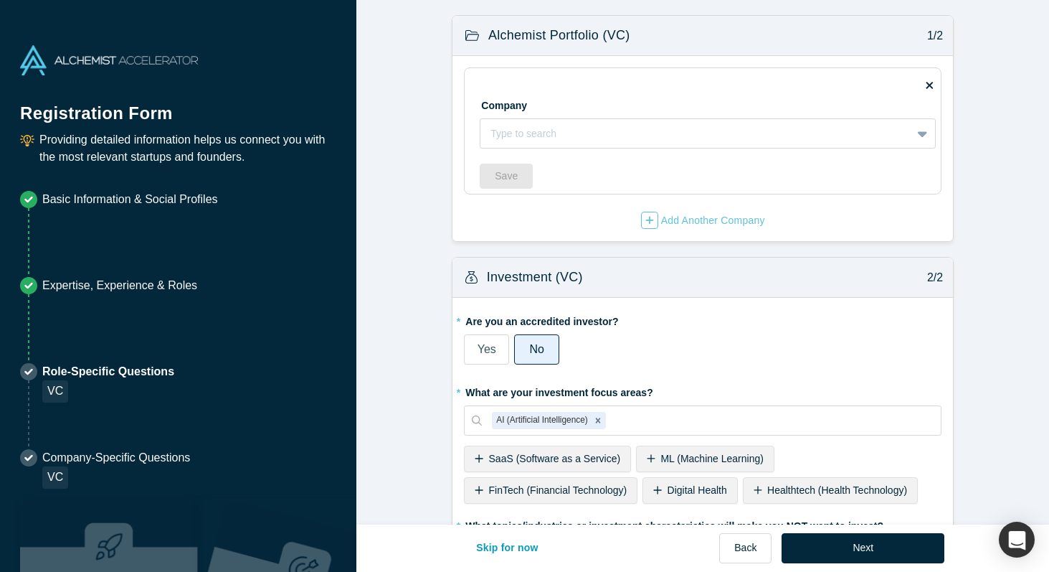
click at [580, 488] on span "FinTech (Financial Technology)" at bounding box center [558, 489] width 138 height 11
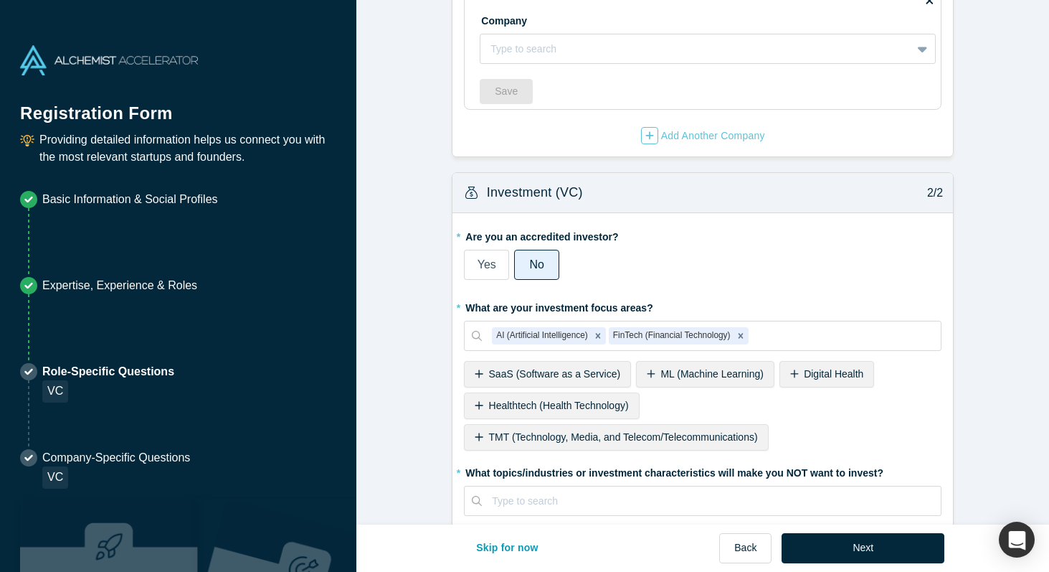
scroll to position [85, 0]
click at [569, 379] on span "SaaS (Software as a Service)" at bounding box center [555, 372] width 132 height 11
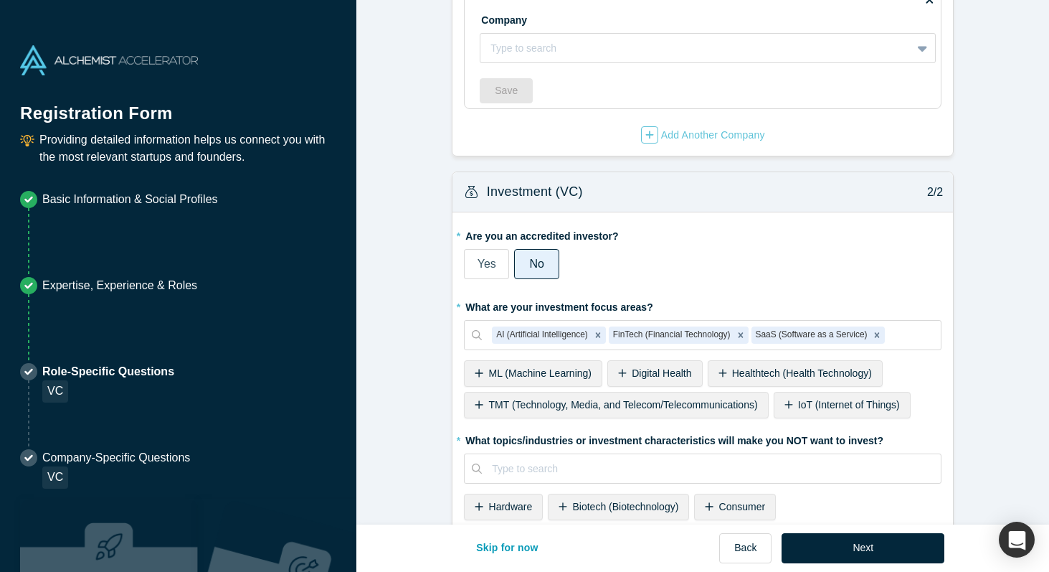
click at [569, 380] on div "ML (Machine Learning)" at bounding box center [533, 373] width 138 height 27
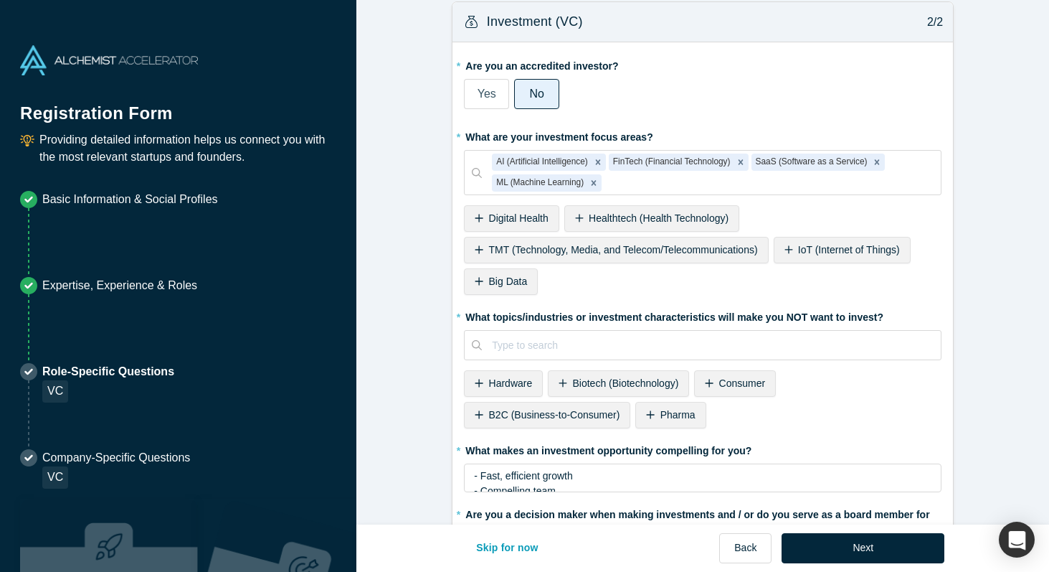
scroll to position [259, 0]
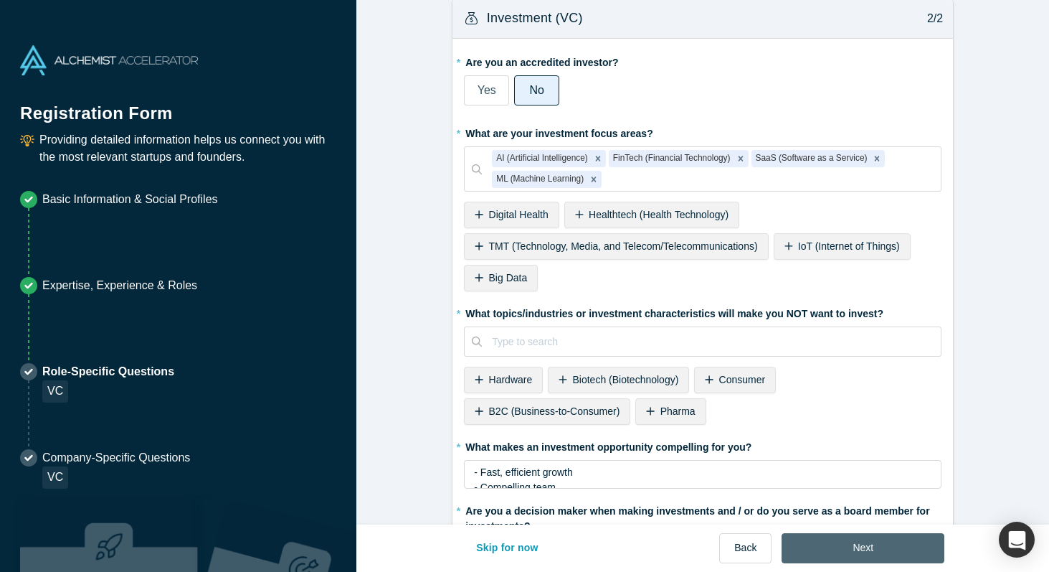
click at [815, 544] on button "Next" at bounding box center [863, 548] width 163 height 30
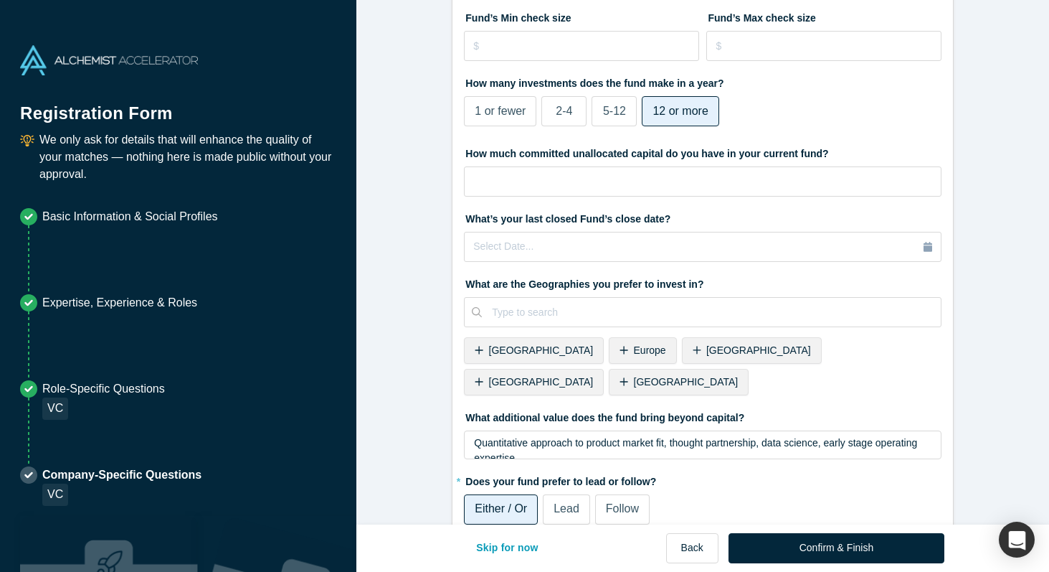
scroll to position [445, 0]
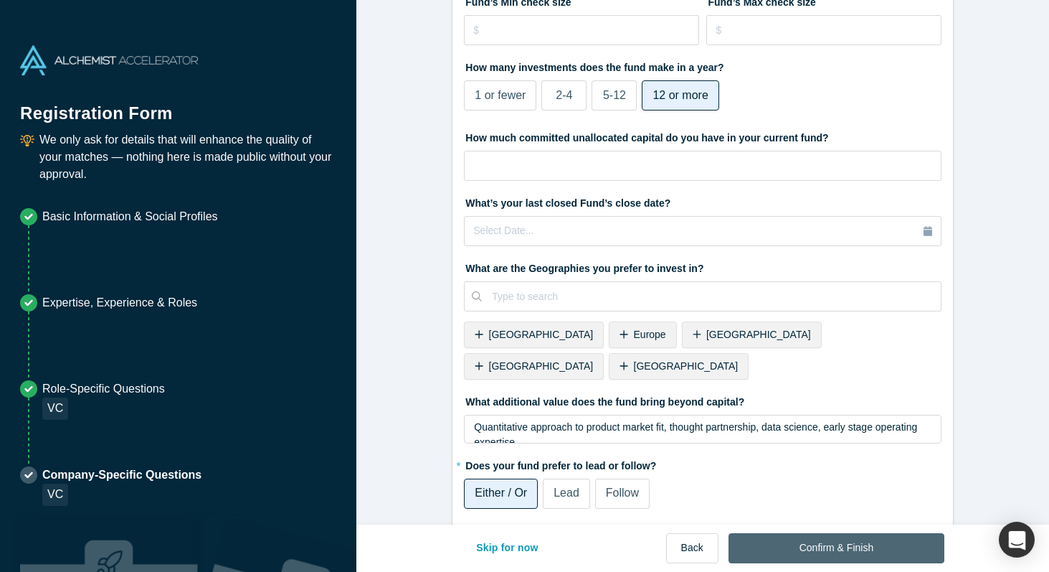
click at [775, 546] on button "Confirm & Finish" at bounding box center [837, 548] width 216 height 30
